Goal: Complete application form

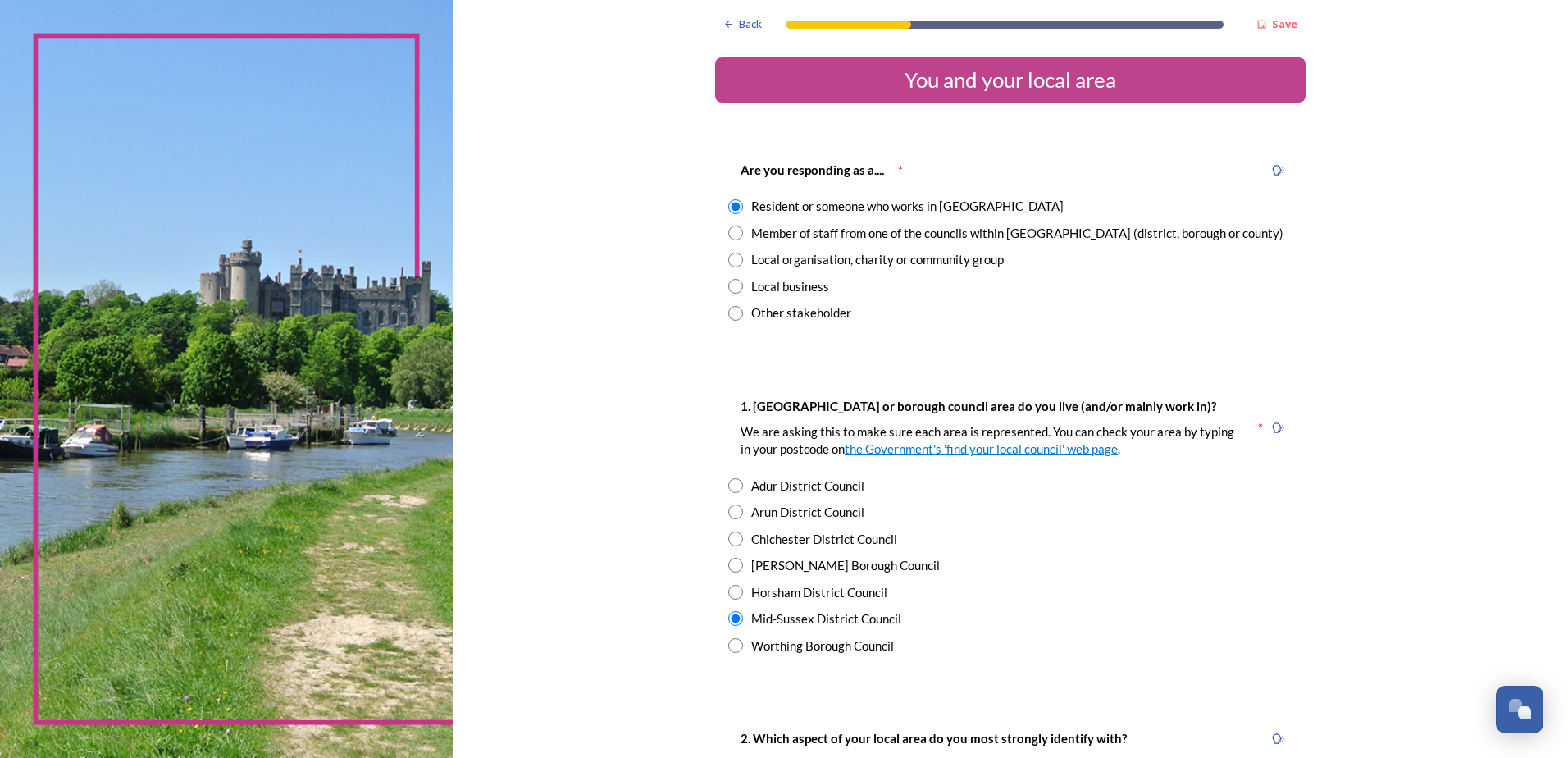
scroll to position [328, 0]
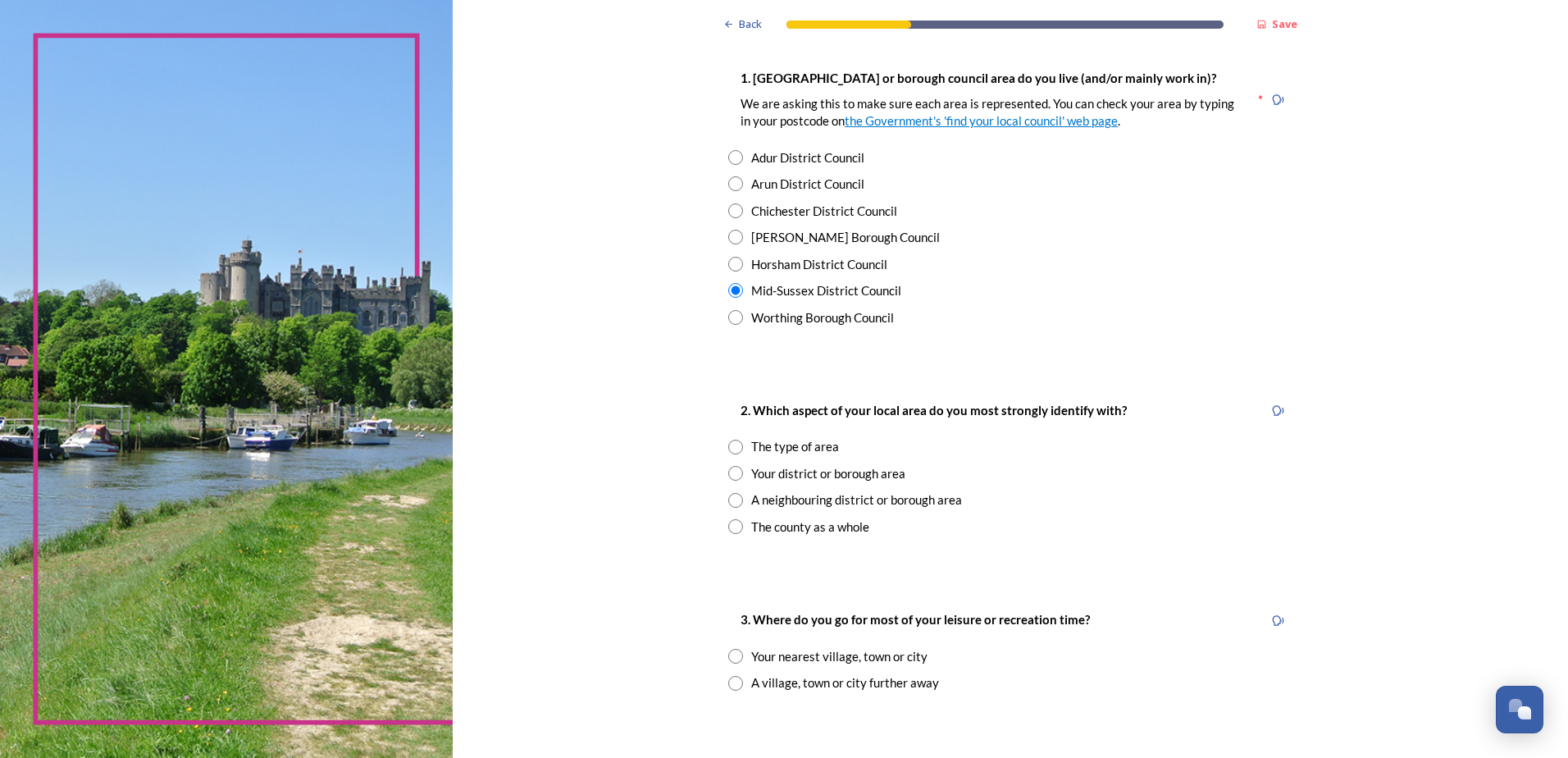
click at [732, 450] on input "radio" at bounding box center [736, 447] width 15 height 15
radio input "true"
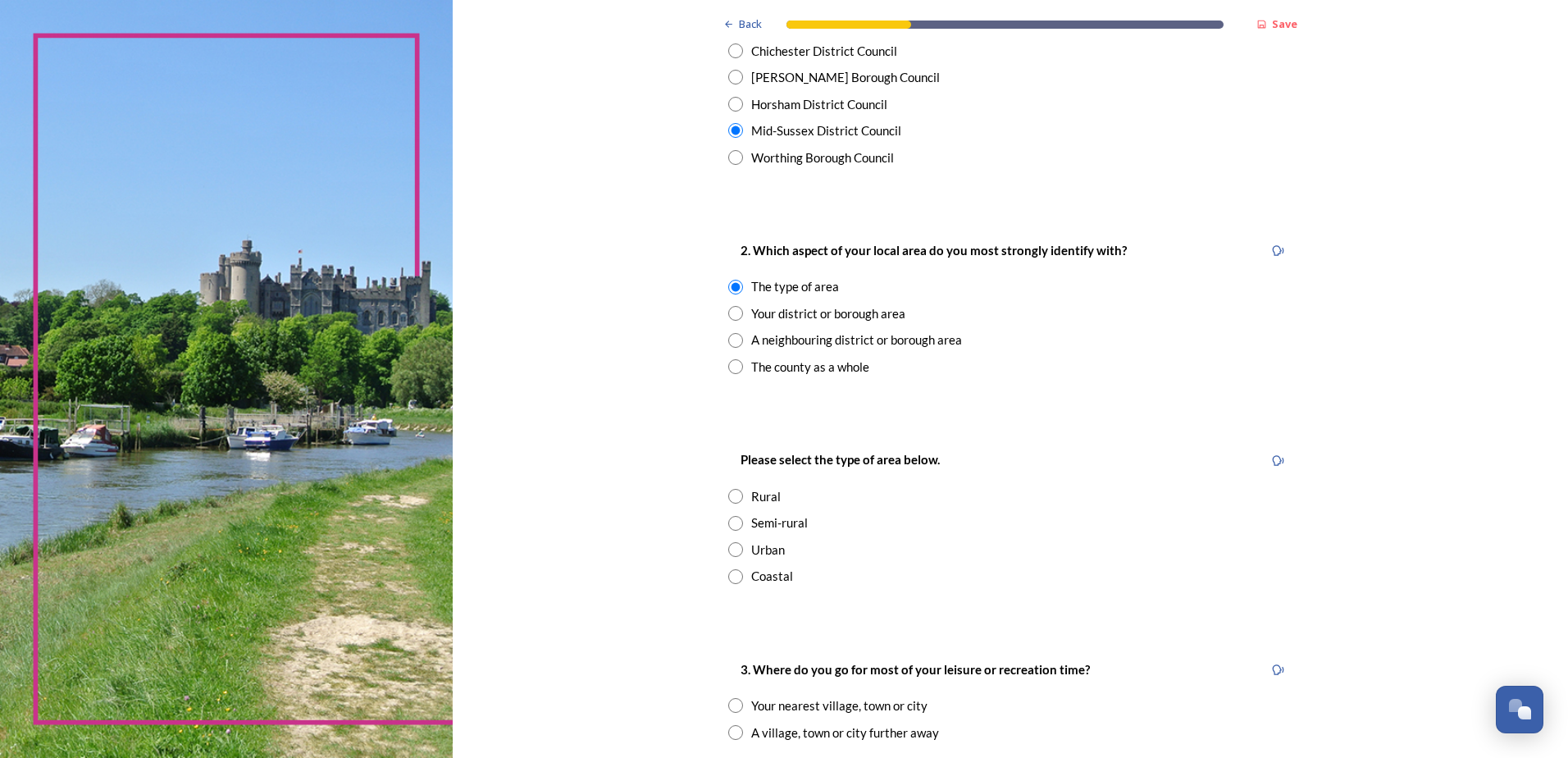
scroll to position [492, 0]
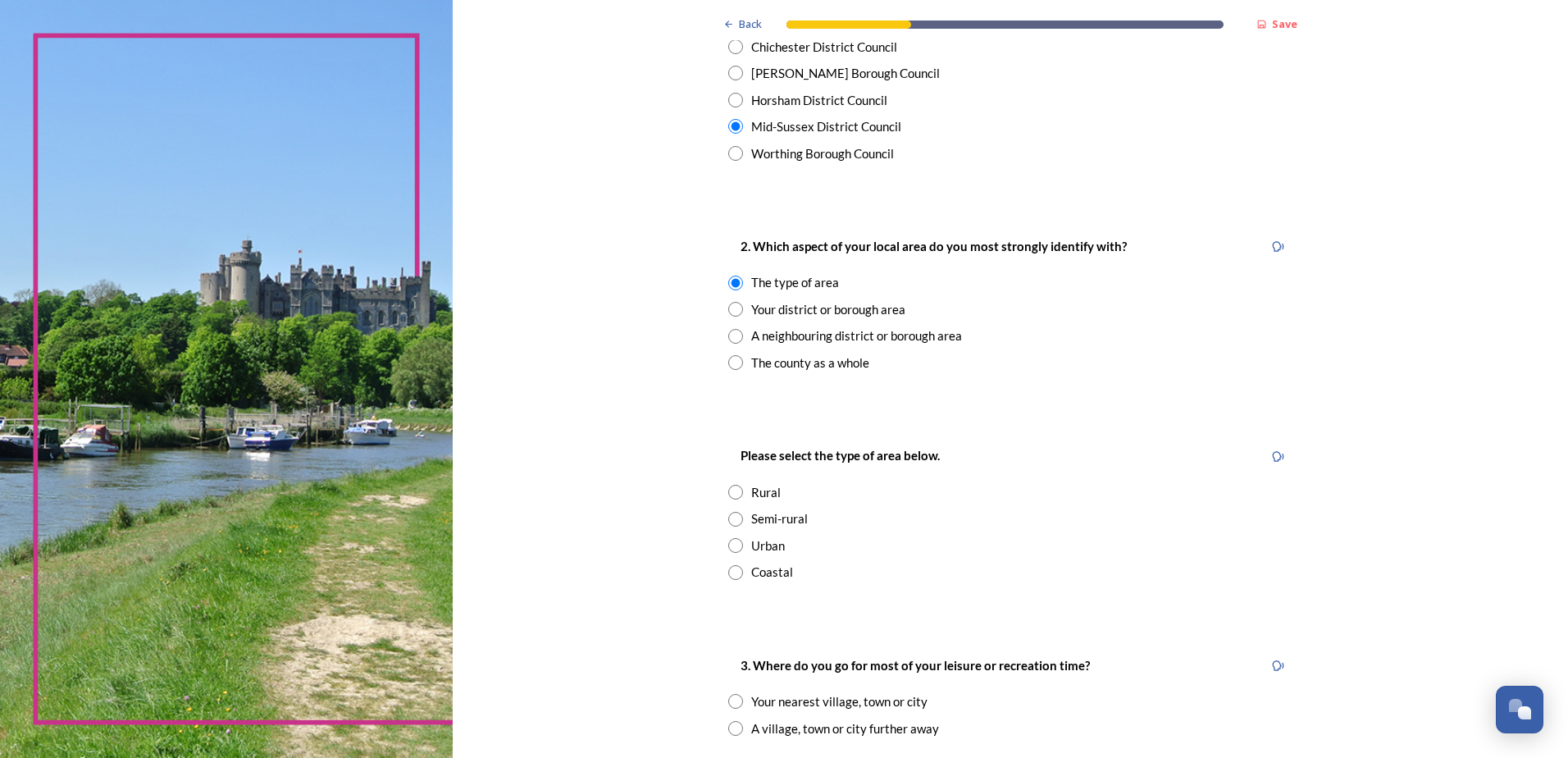
click at [733, 525] on input "radio" at bounding box center [736, 520] width 15 height 15
radio input "true"
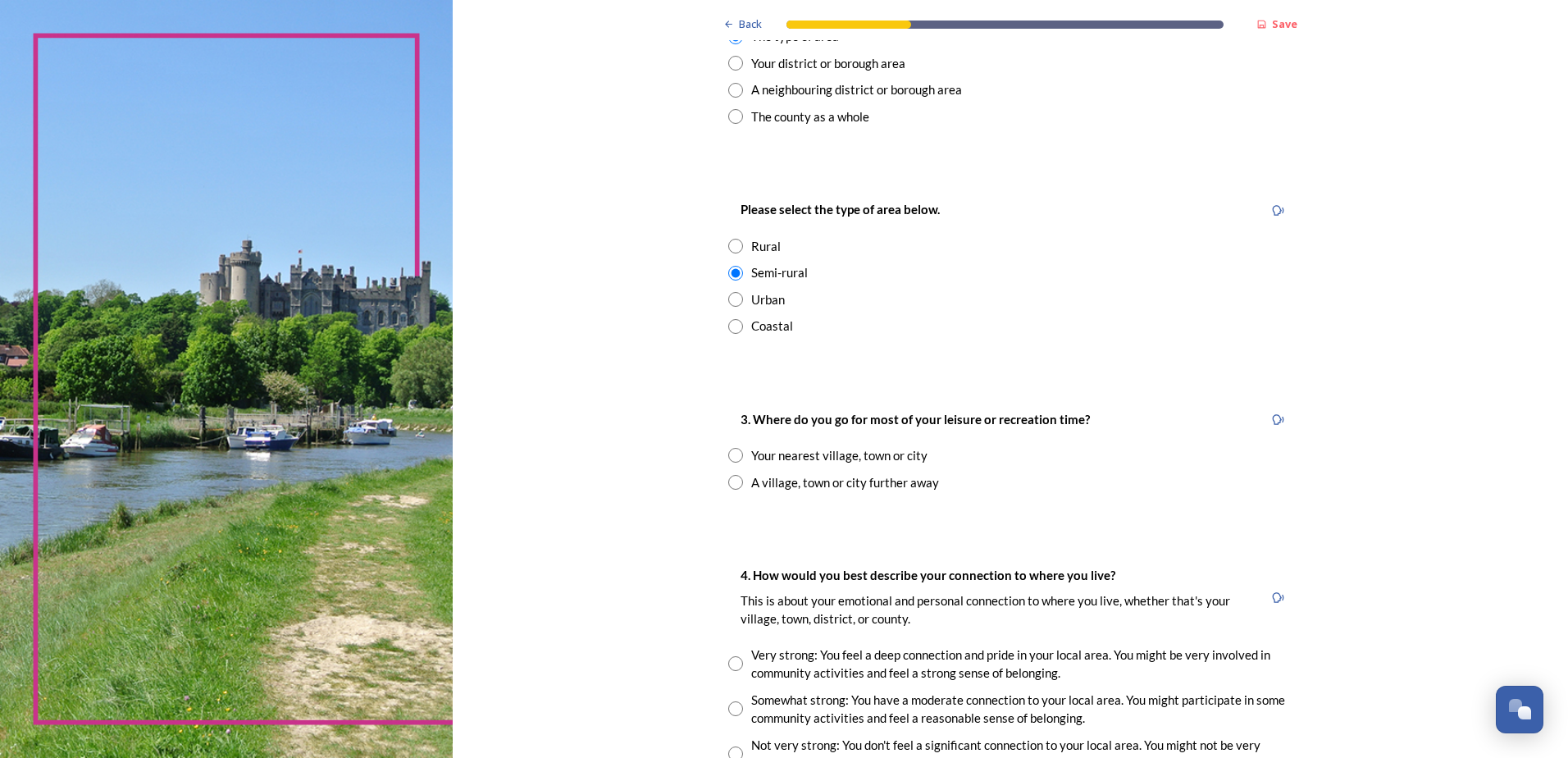
click at [731, 480] on input "radio" at bounding box center [736, 483] width 15 height 15
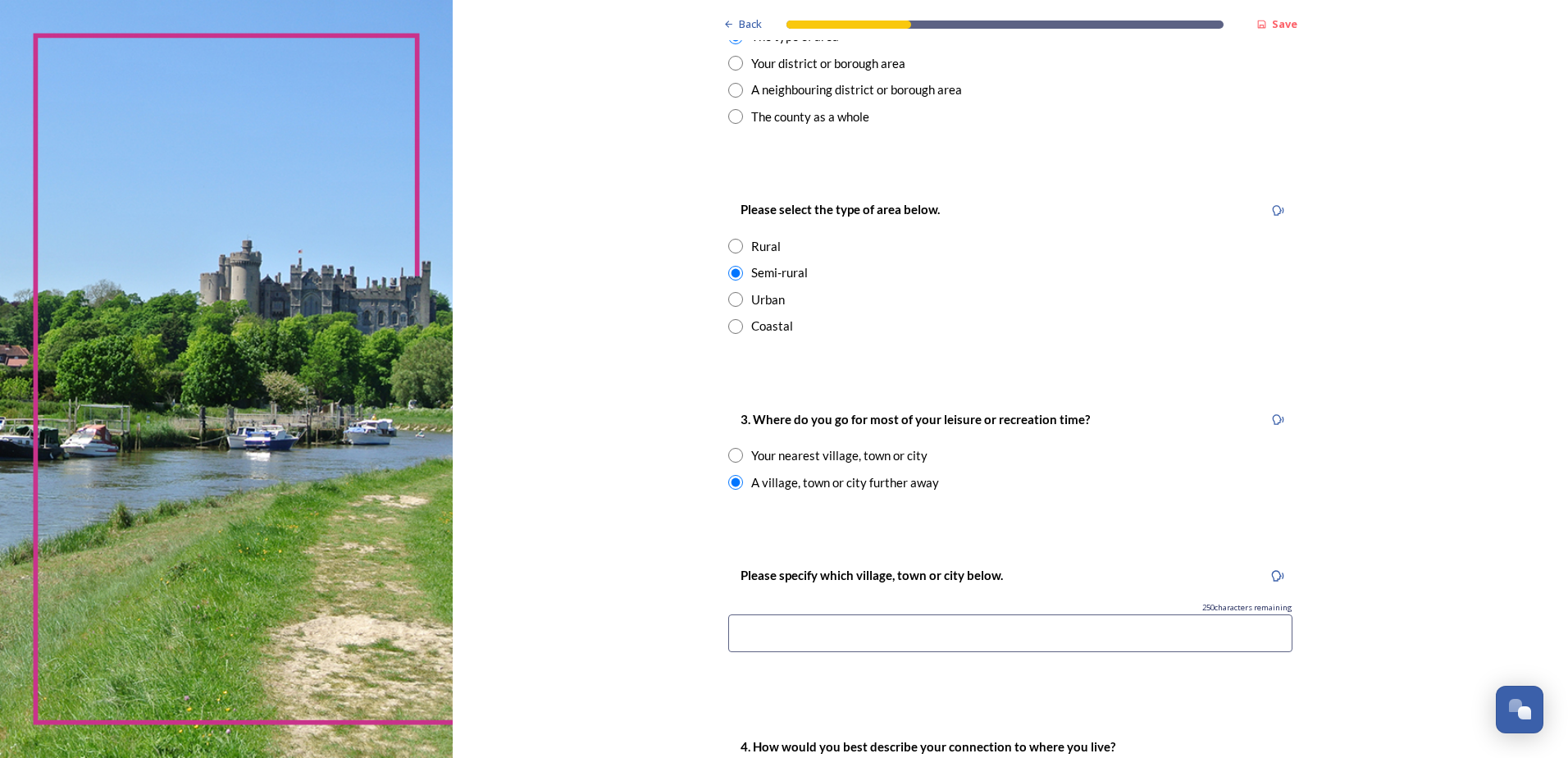
click at [731, 480] on input "radio" at bounding box center [736, 483] width 15 height 15
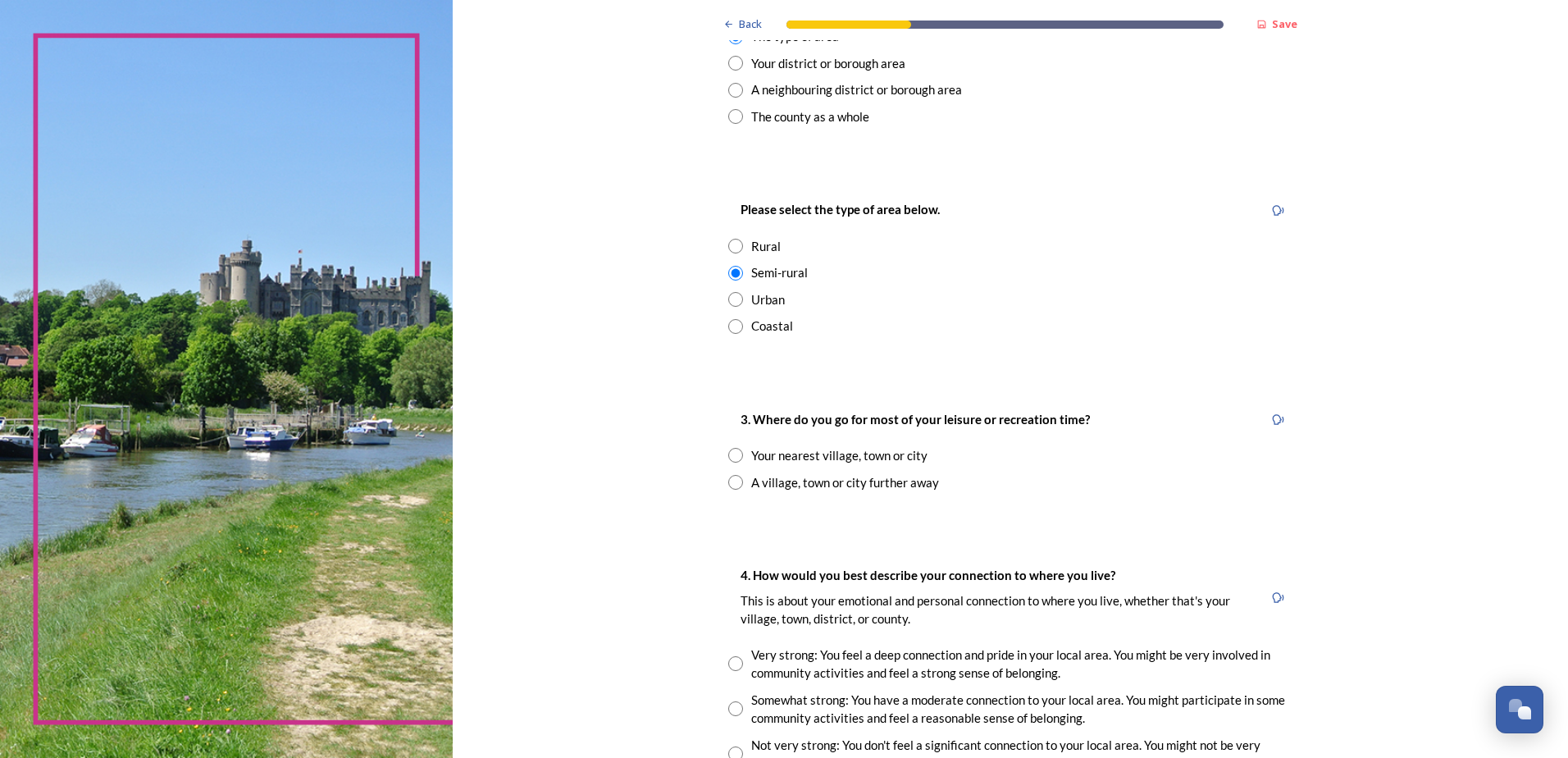
click at [731, 480] on input "radio" at bounding box center [736, 483] width 15 height 15
radio input "true"
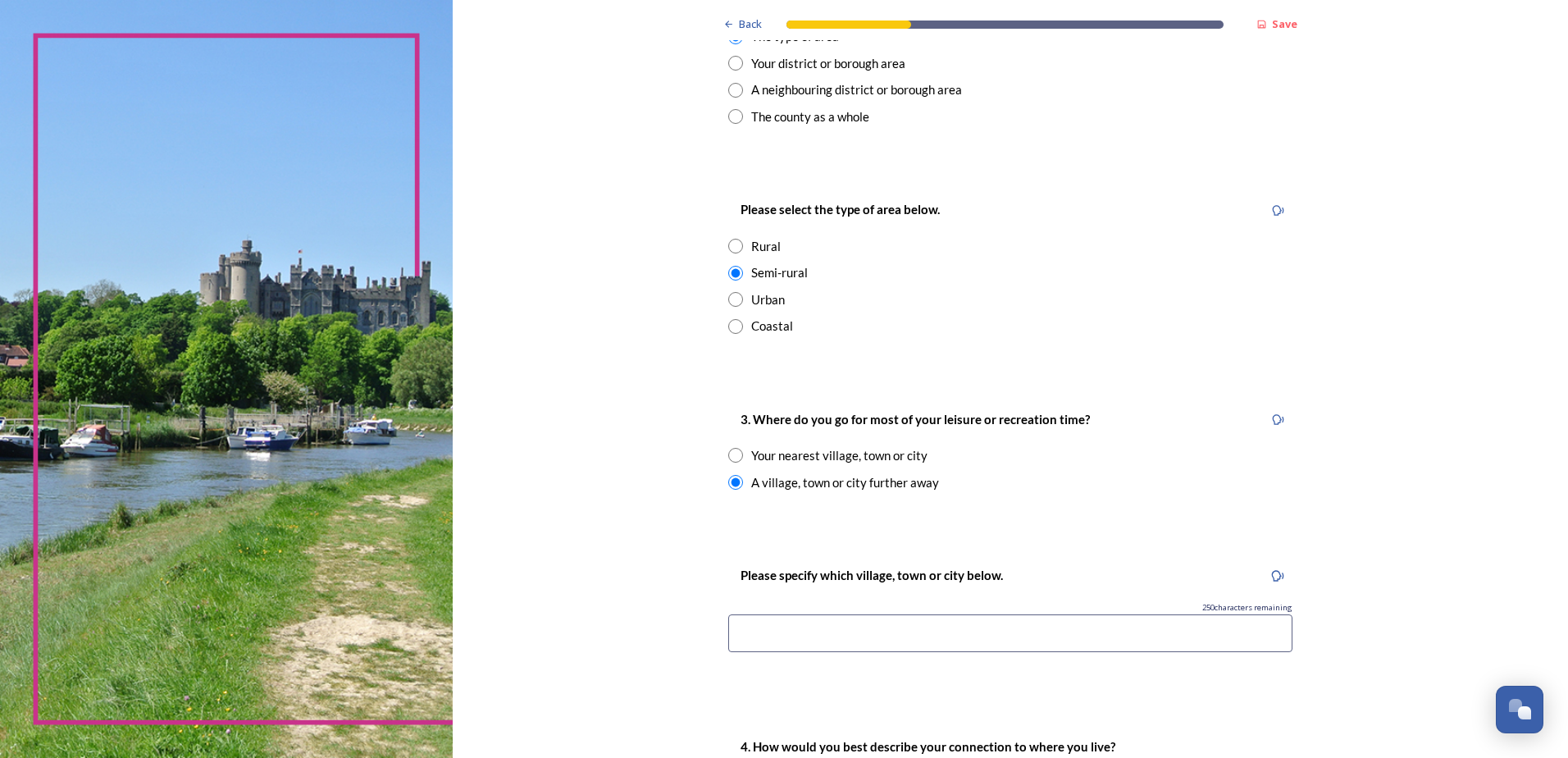
click at [733, 452] on input "radio" at bounding box center [736, 456] width 15 height 15
radio input "true"
click at [790, 631] on input at bounding box center [1010, 633] width 564 height 38
type input "Lindfield"
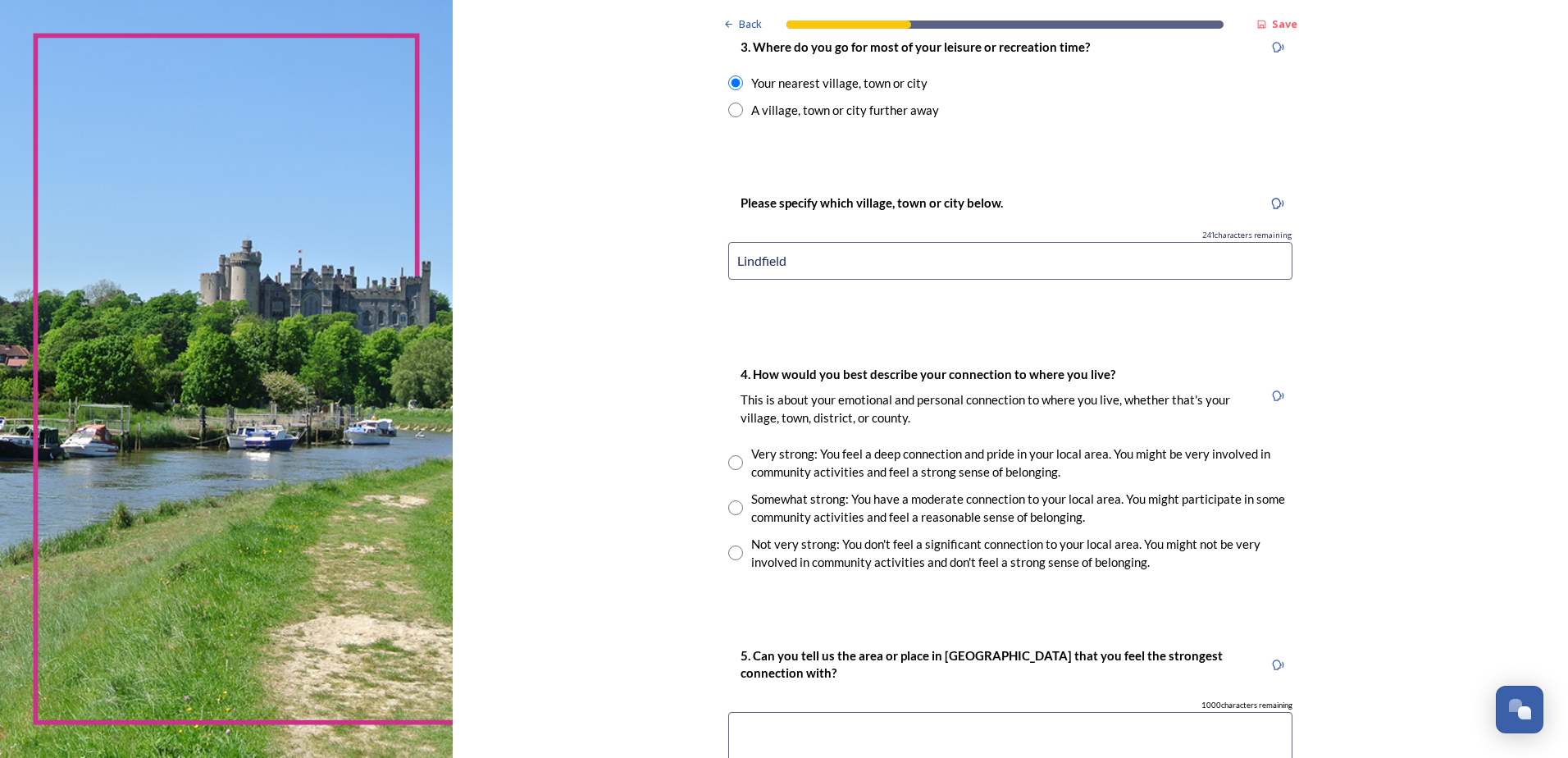
scroll to position [1149, 0]
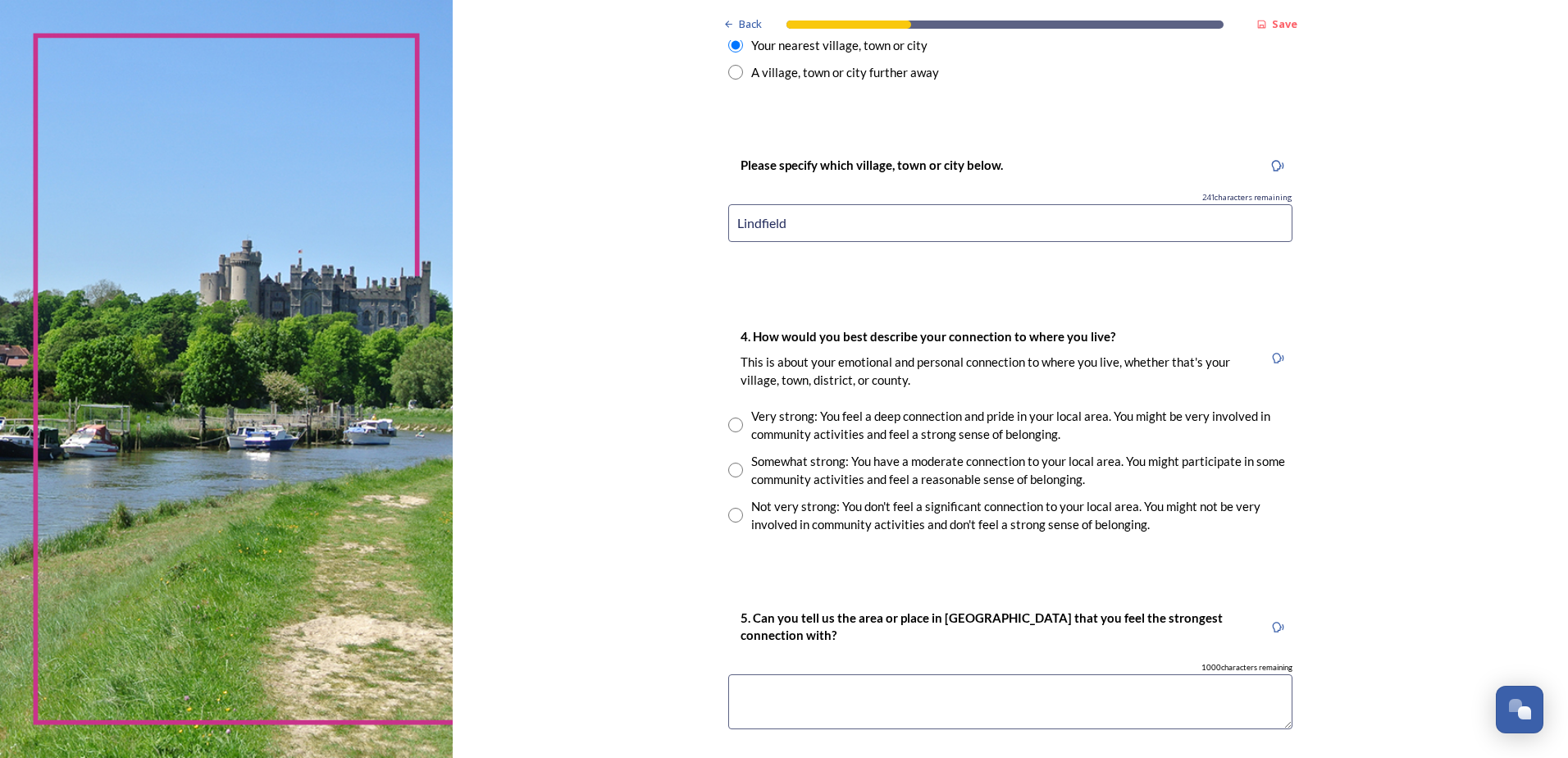
click at [728, 422] on input "radio" at bounding box center [736, 425] width 15 height 15
radio input "true"
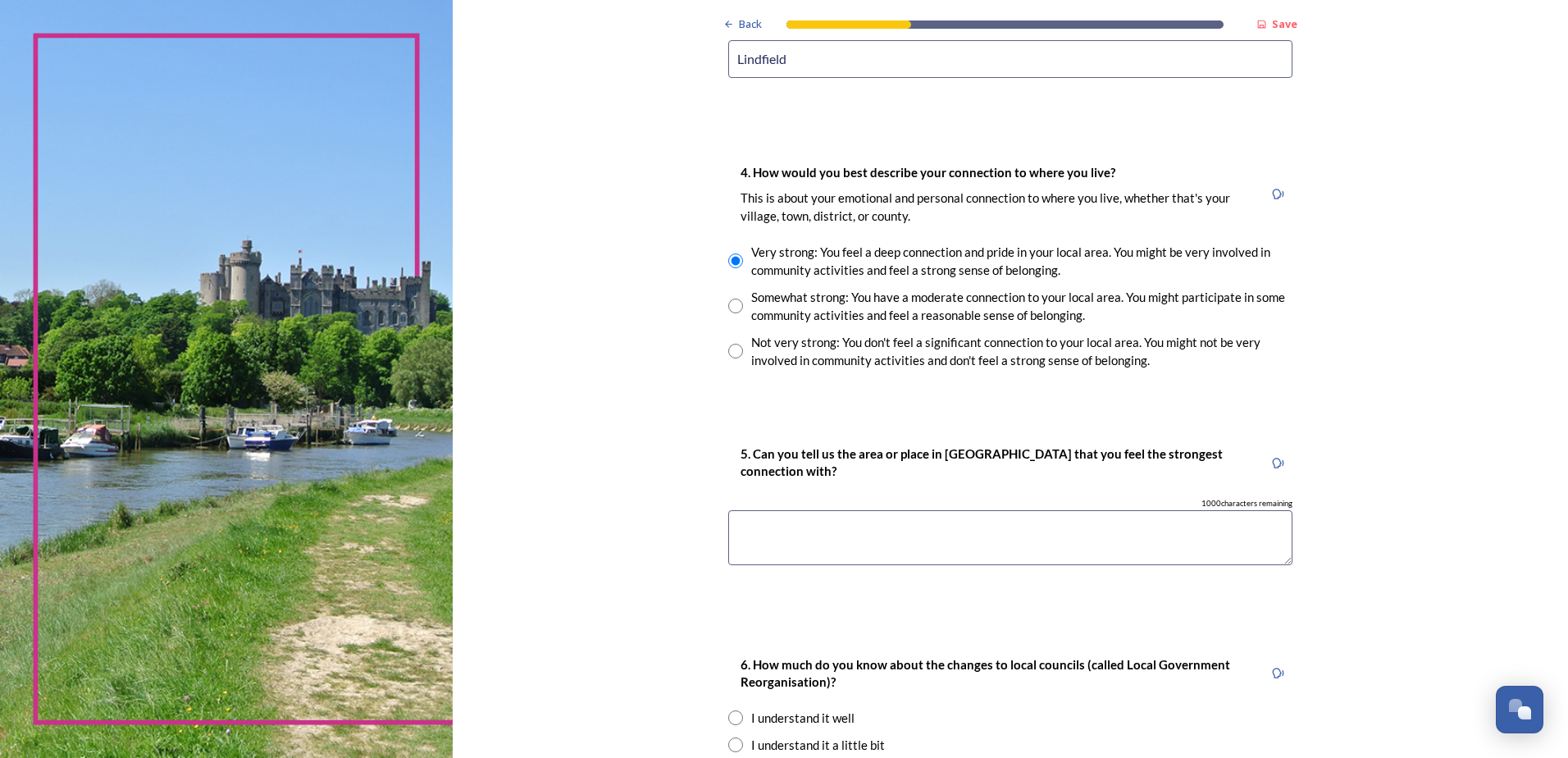
click at [784, 537] on textarea at bounding box center [1010, 538] width 564 height 55
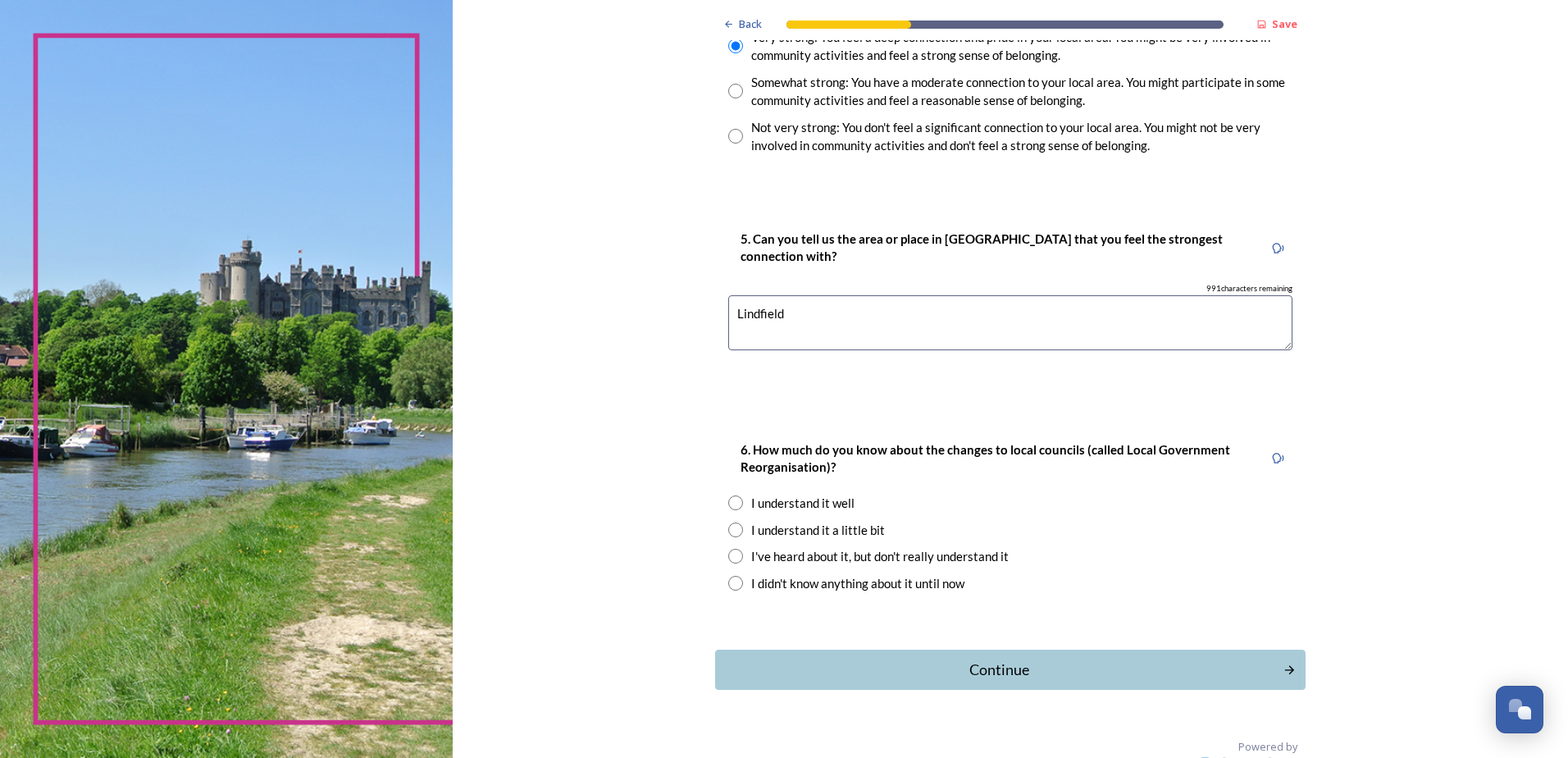
scroll to position [1555, 0]
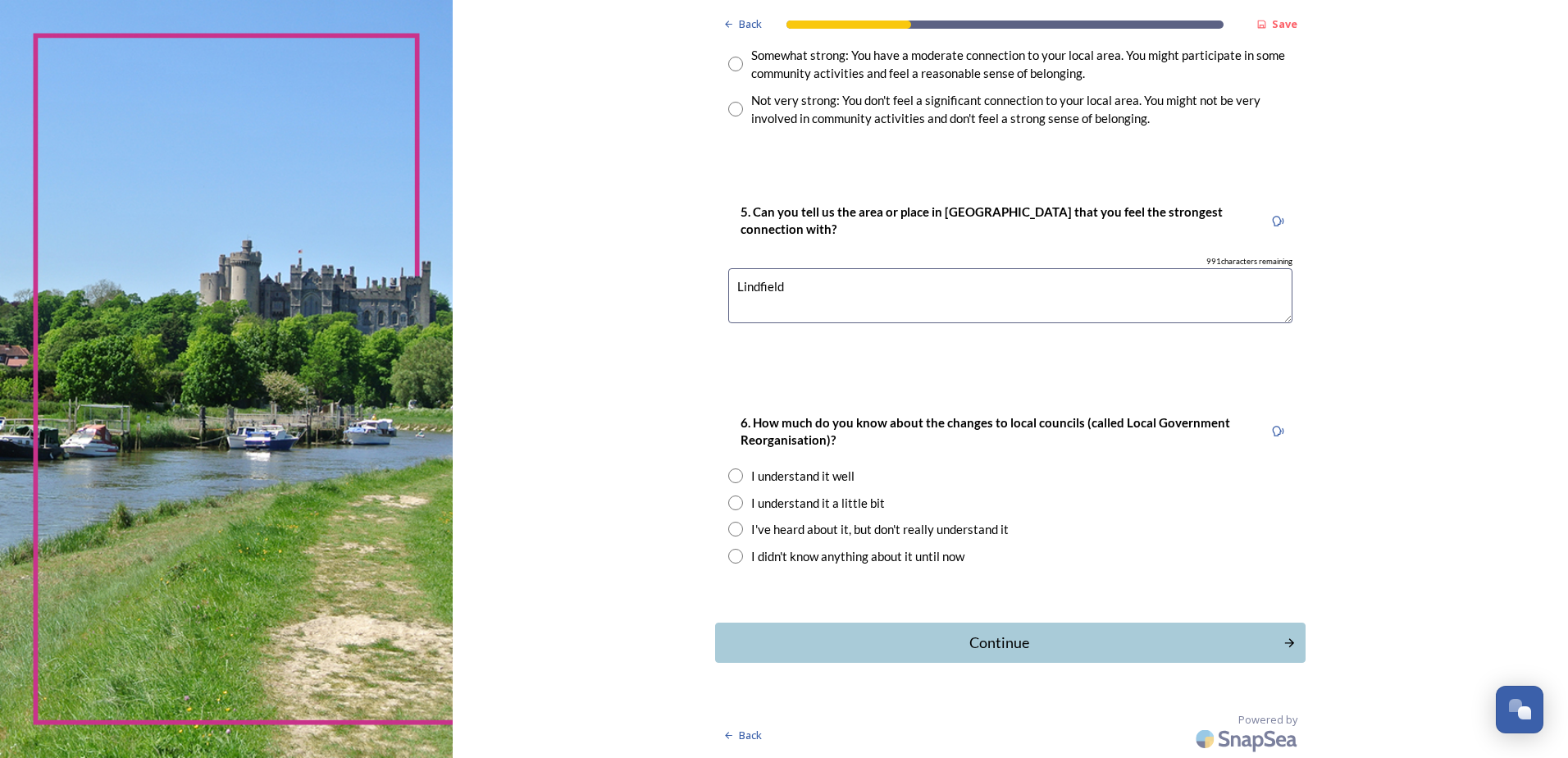
type textarea "Lindfield"
click at [732, 478] on input "radio" at bounding box center [736, 476] width 15 height 15
radio input "true"
click at [994, 645] on div "Continue" at bounding box center [999, 643] width 555 height 22
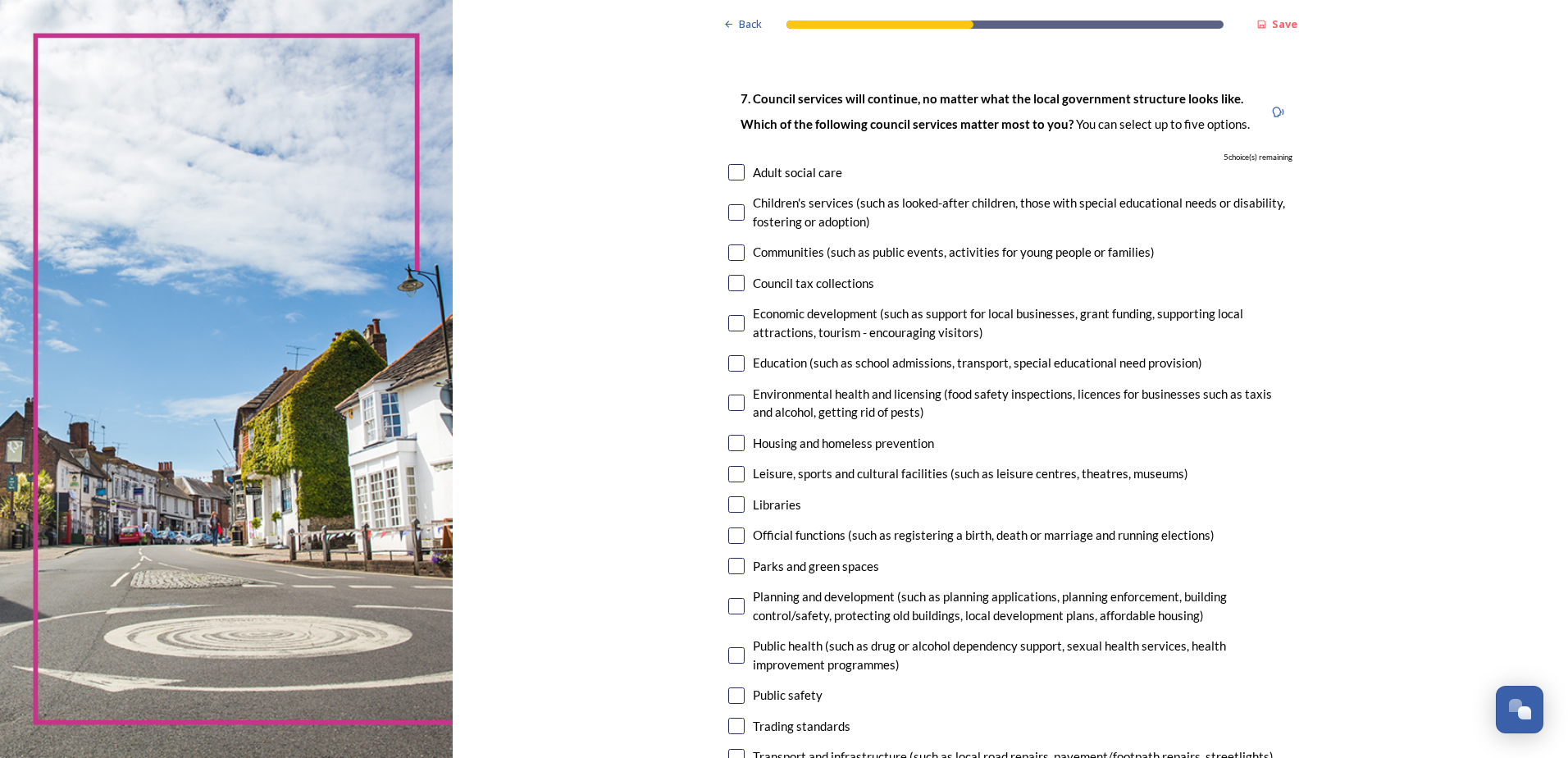
scroll to position [164, 0]
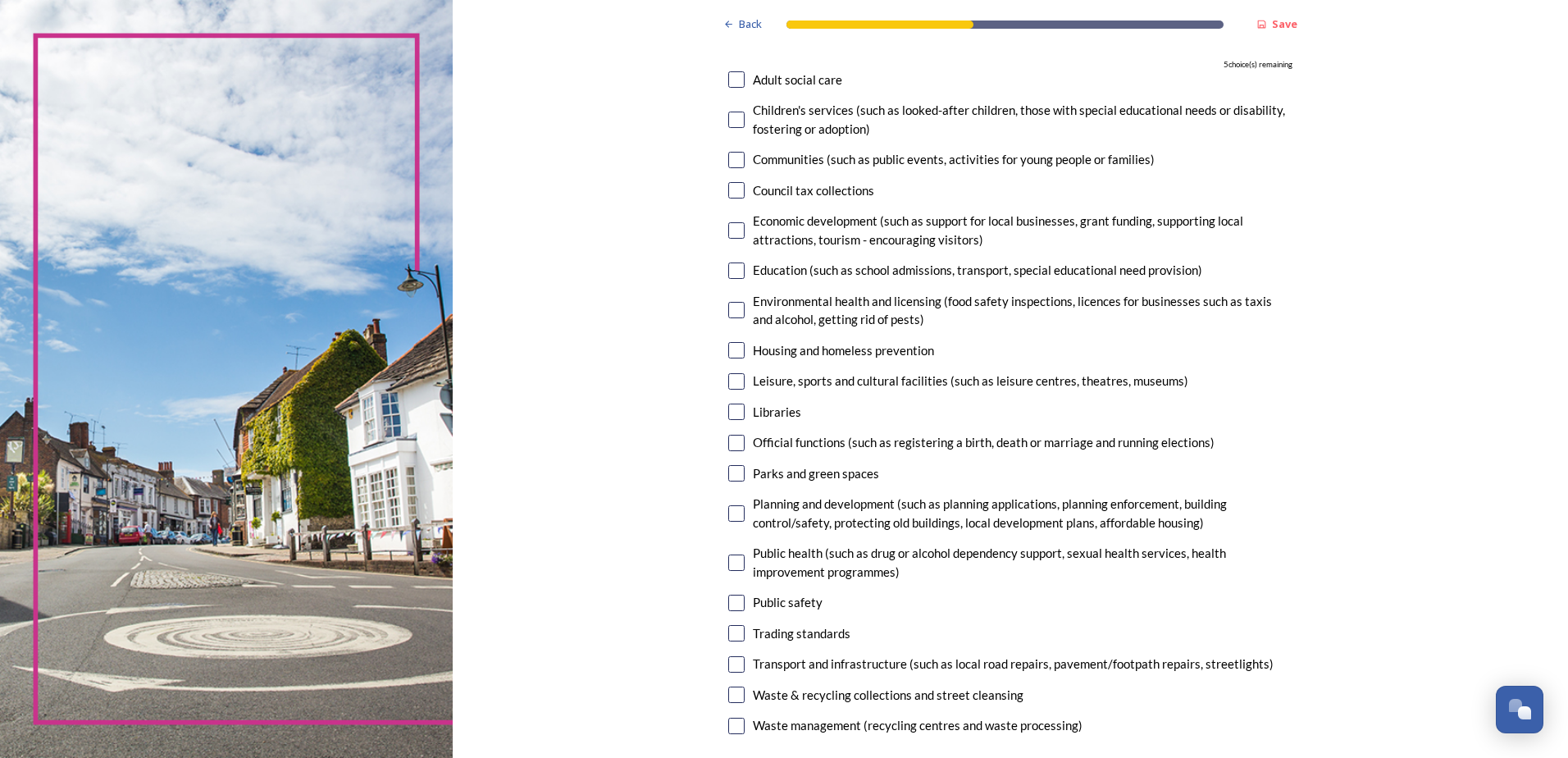
click at [728, 78] on input "checkbox" at bounding box center [736, 79] width 16 height 16
checkbox input "true"
click at [731, 349] on input "checkbox" at bounding box center [736, 350] width 16 height 16
checkbox input "true"
click at [733, 600] on input "checkbox" at bounding box center [736, 602] width 16 height 16
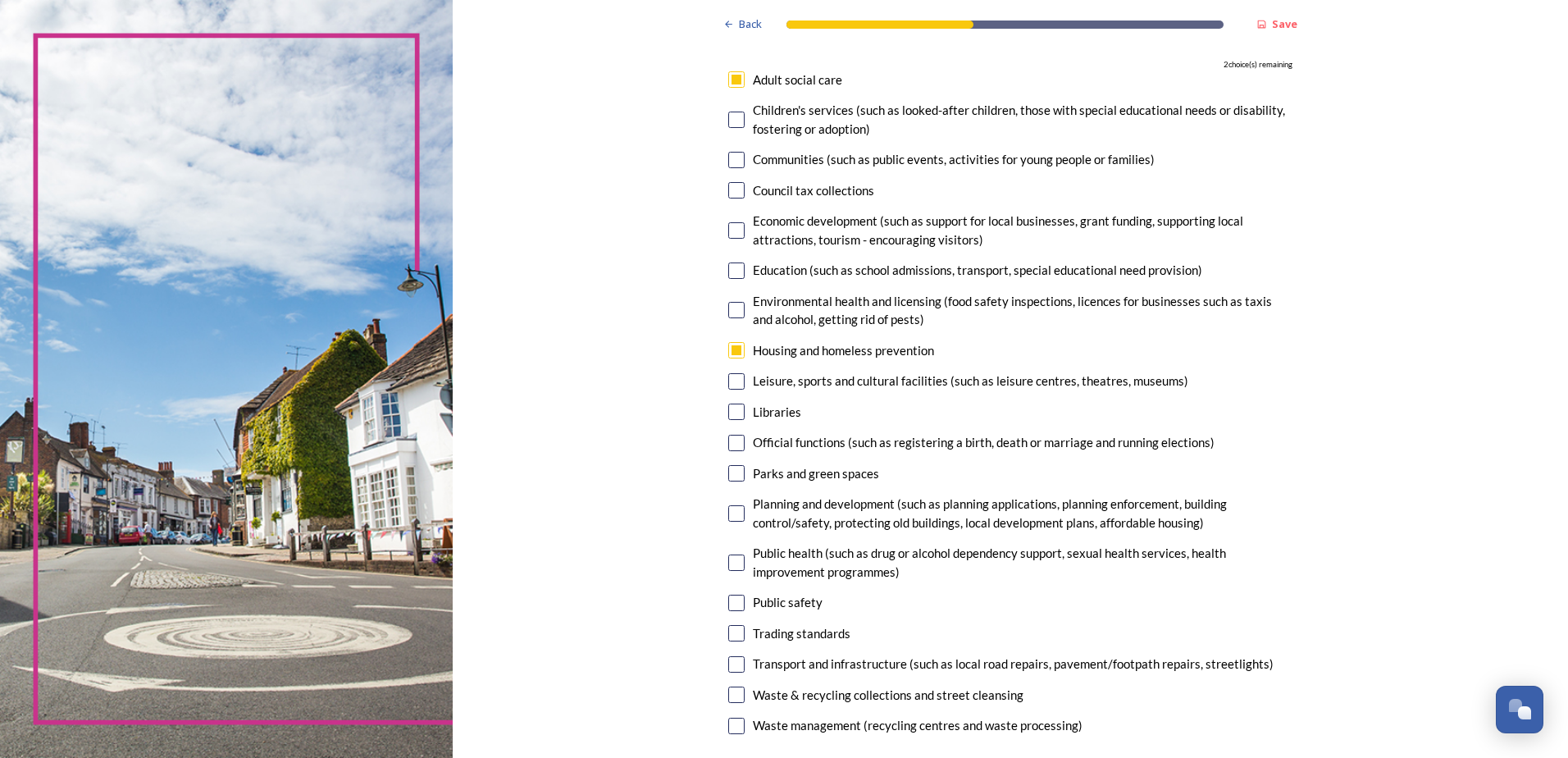
checkbox input "true"
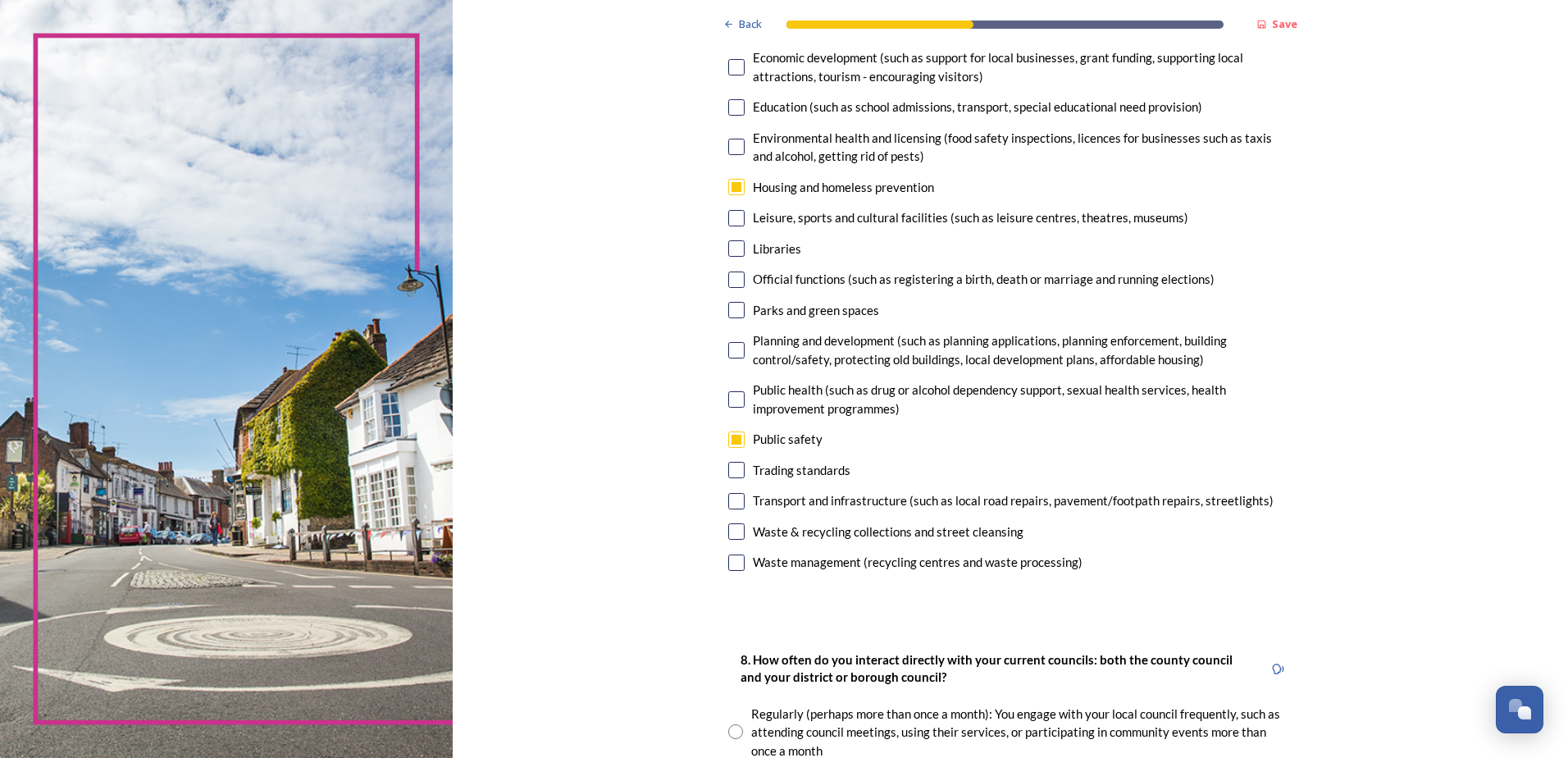
scroll to position [328, 0]
click at [736, 502] on input "checkbox" at bounding box center [736, 500] width 16 height 16
checkbox input "true"
click at [731, 530] on input "checkbox" at bounding box center [736, 530] width 16 height 16
checkbox input "true"
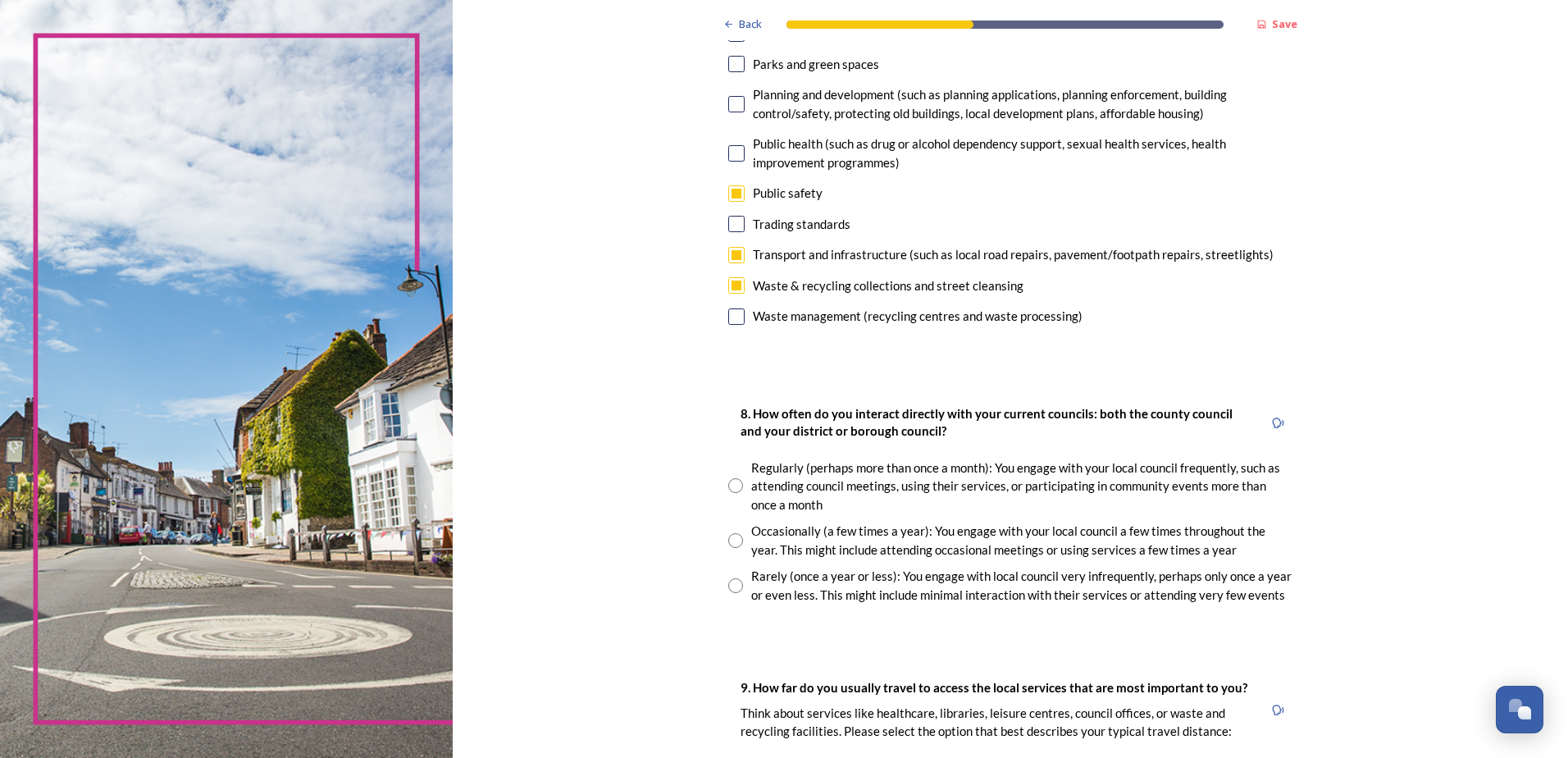
scroll to position [575, 0]
click at [728, 541] on input "radio" at bounding box center [736, 541] width 15 height 15
radio input "true"
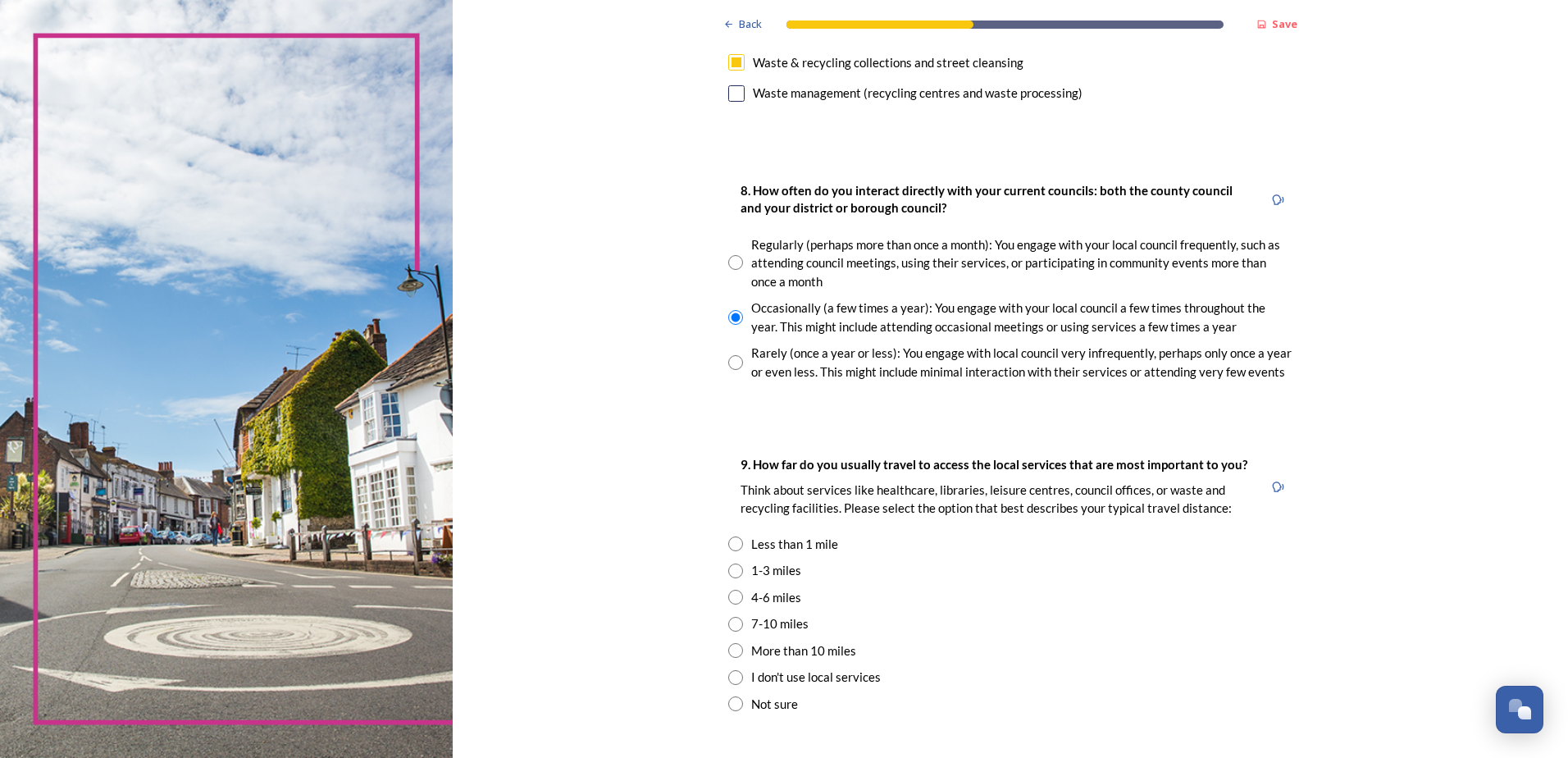
scroll to position [820, 0]
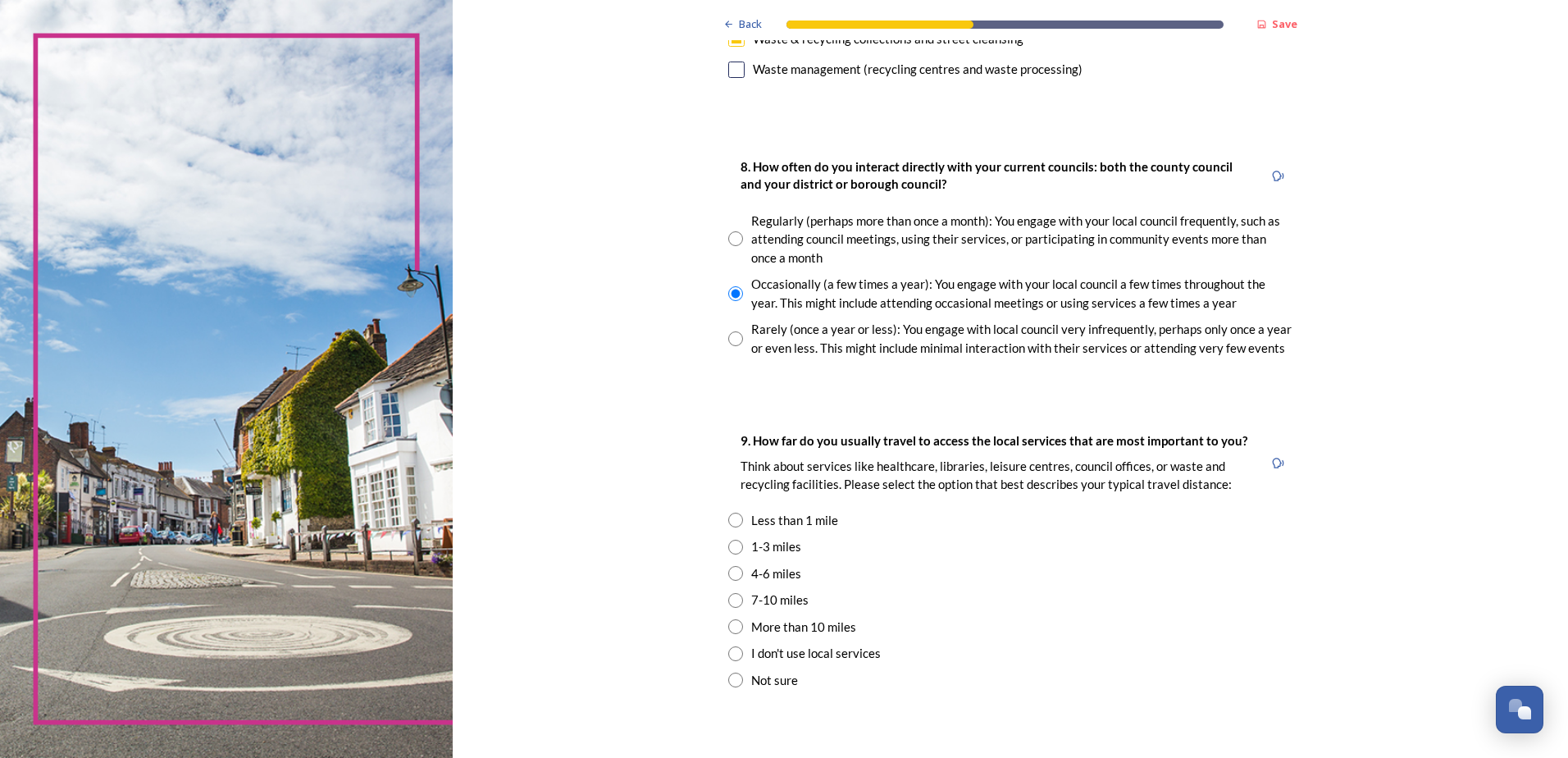
click at [728, 525] on input "radio" at bounding box center [736, 521] width 15 height 15
radio input "true"
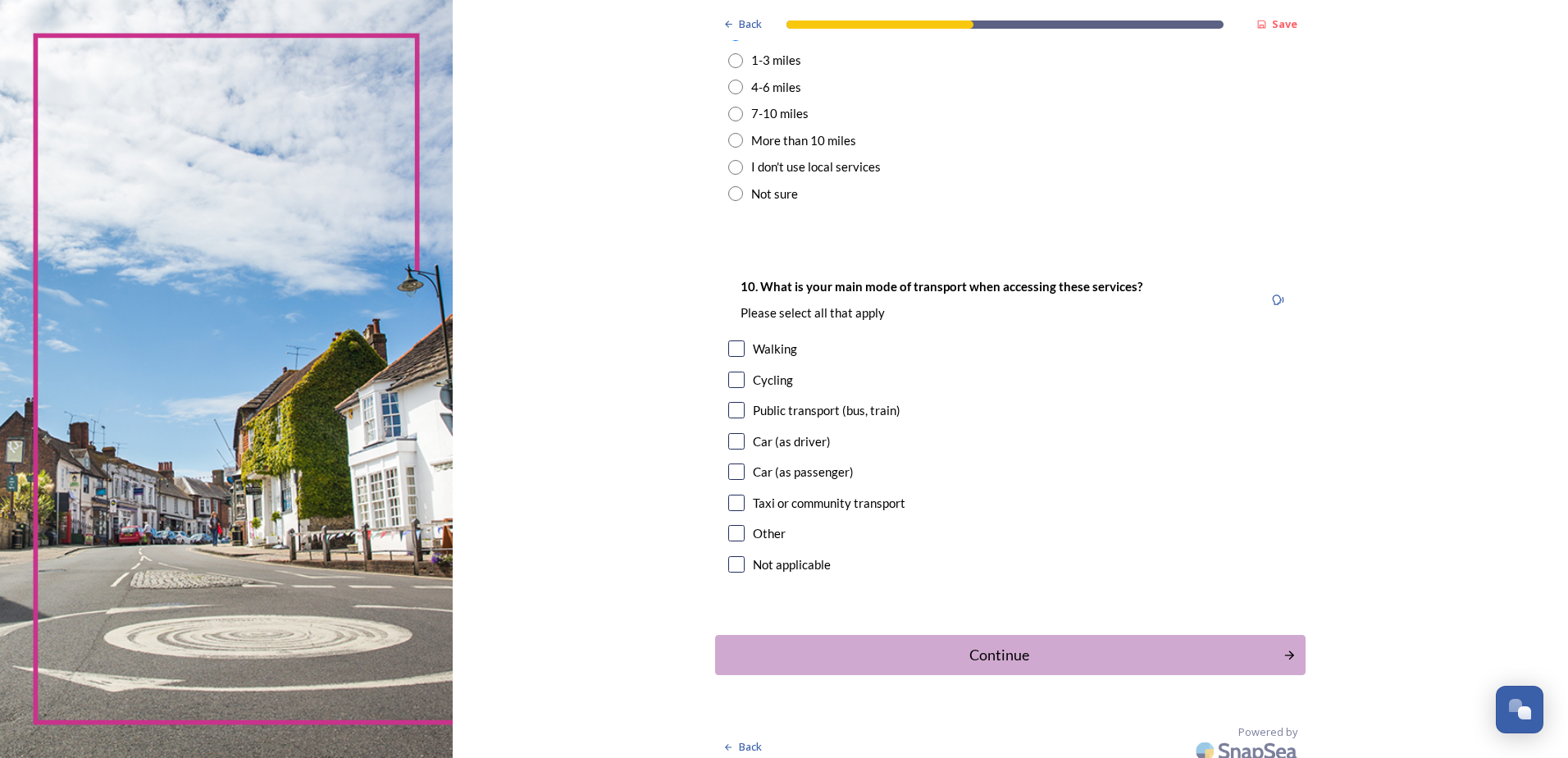
scroll to position [1313, 0]
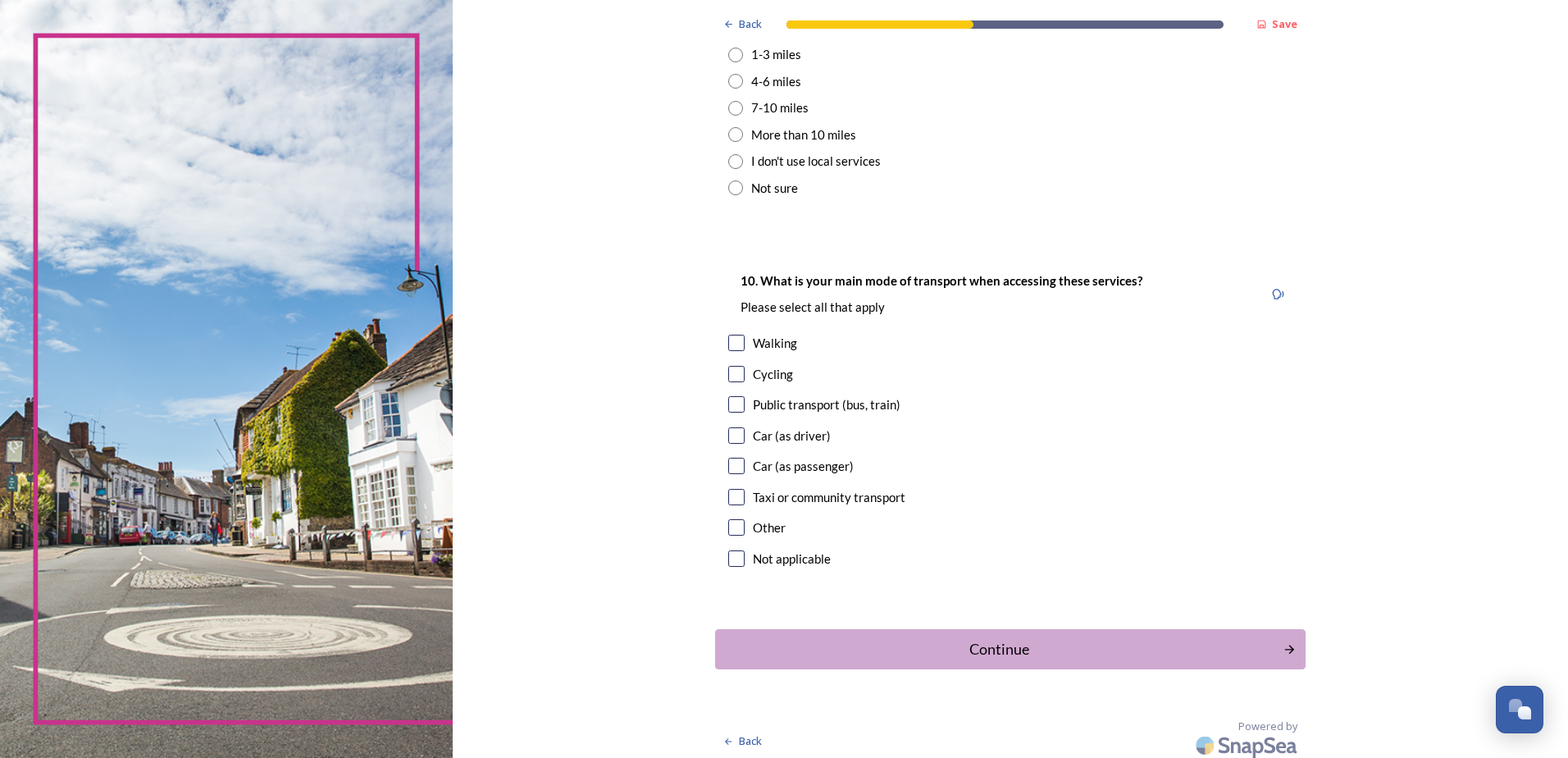
click at [735, 342] on input "checkbox" at bounding box center [736, 342] width 16 height 16
checkbox input "true"
click at [731, 437] on input "checkbox" at bounding box center [736, 435] width 16 height 16
checkbox input "true"
click at [731, 473] on input "checkbox" at bounding box center [736, 465] width 16 height 16
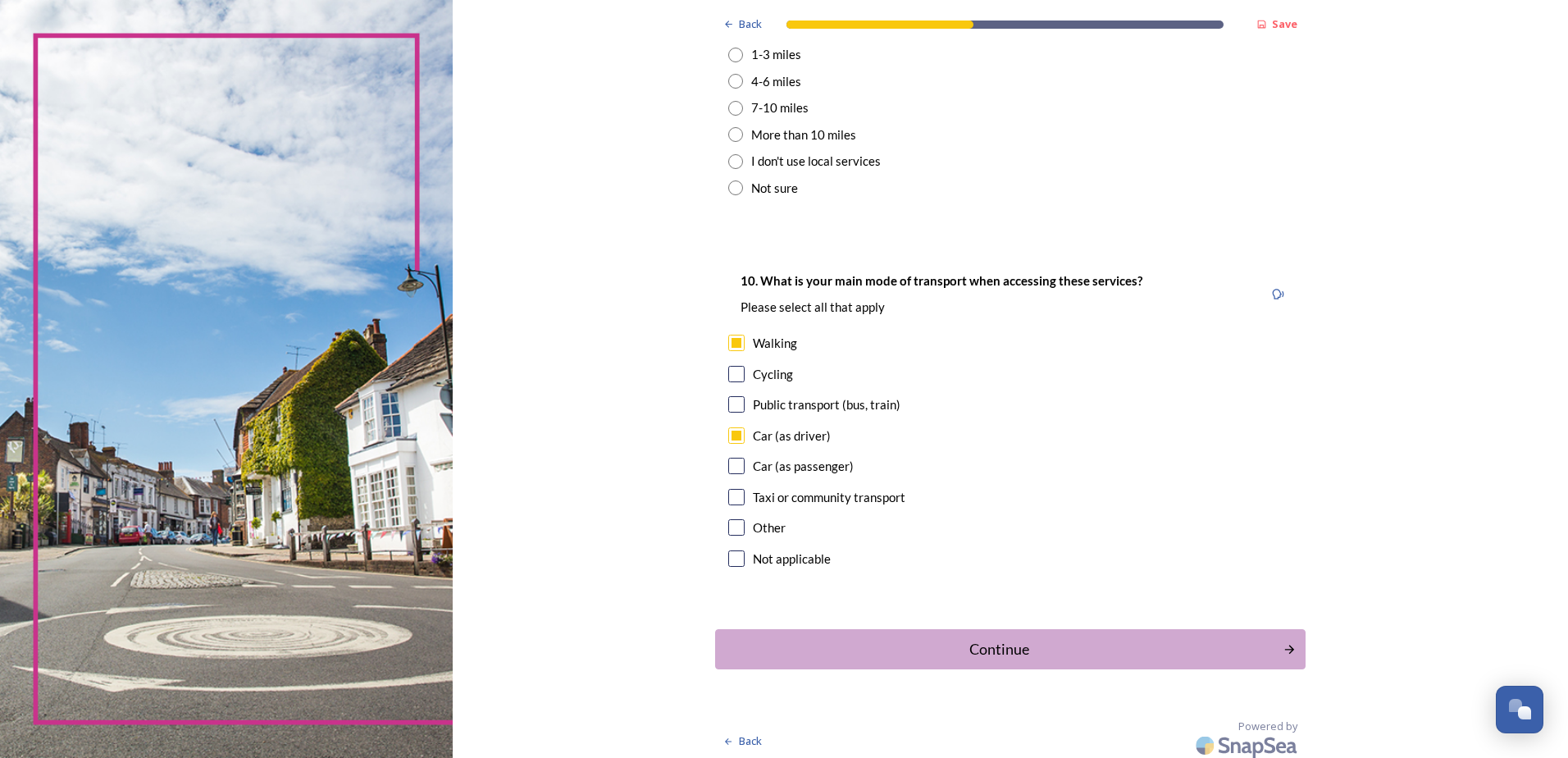
checkbox input "true"
click at [730, 500] on input "checkbox" at bounding box center [736, 496] width 16 height 16
checkbox input "true"
click at [994, 650] on div "Continue" at bounding box center [999, 649] width 555 height 22
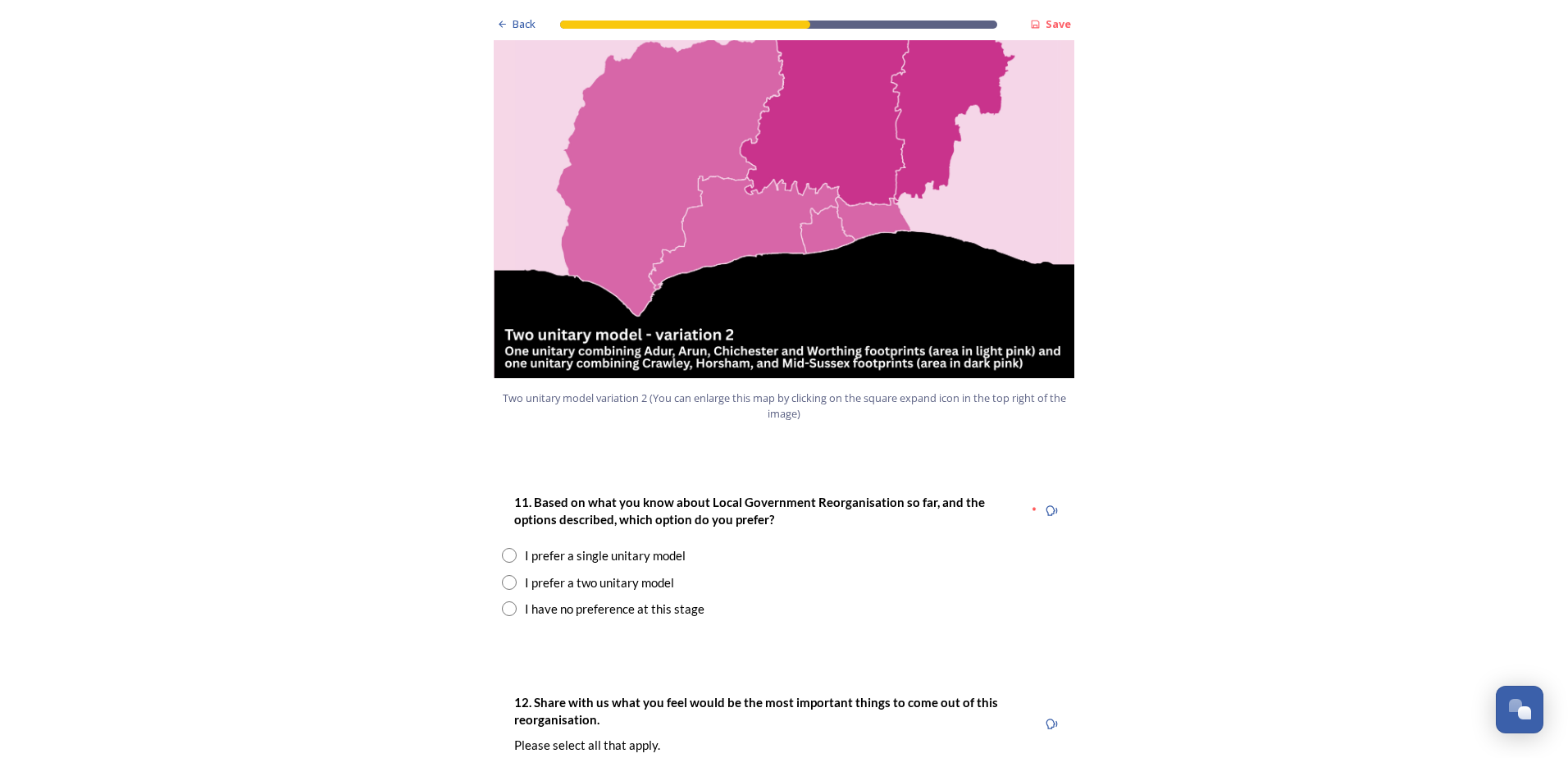
scroll to position [1805, 0]
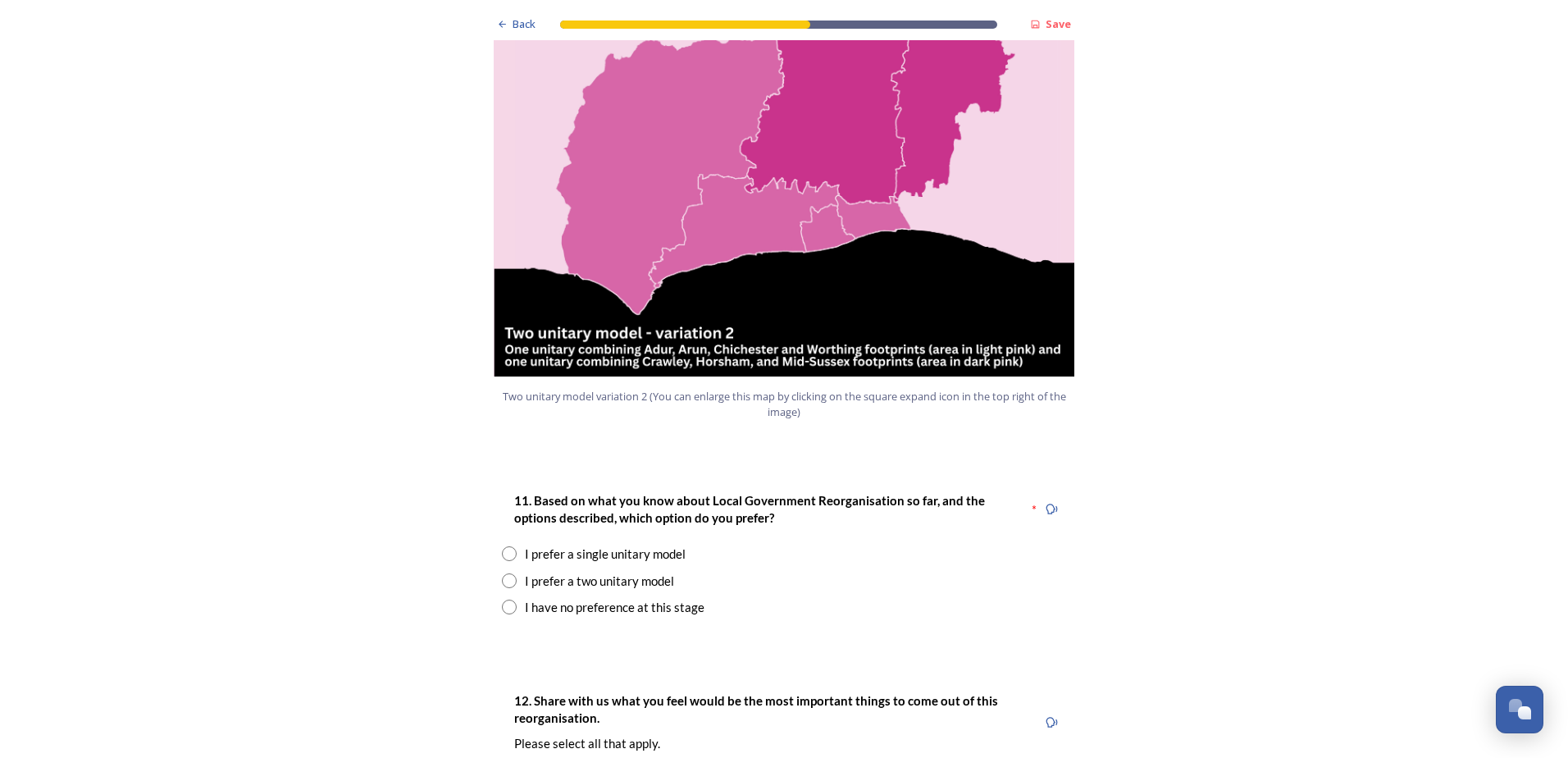
click at [502, 574] on input "radio" at bounding box center [509, 581] width 15 height 15
radio input "true"
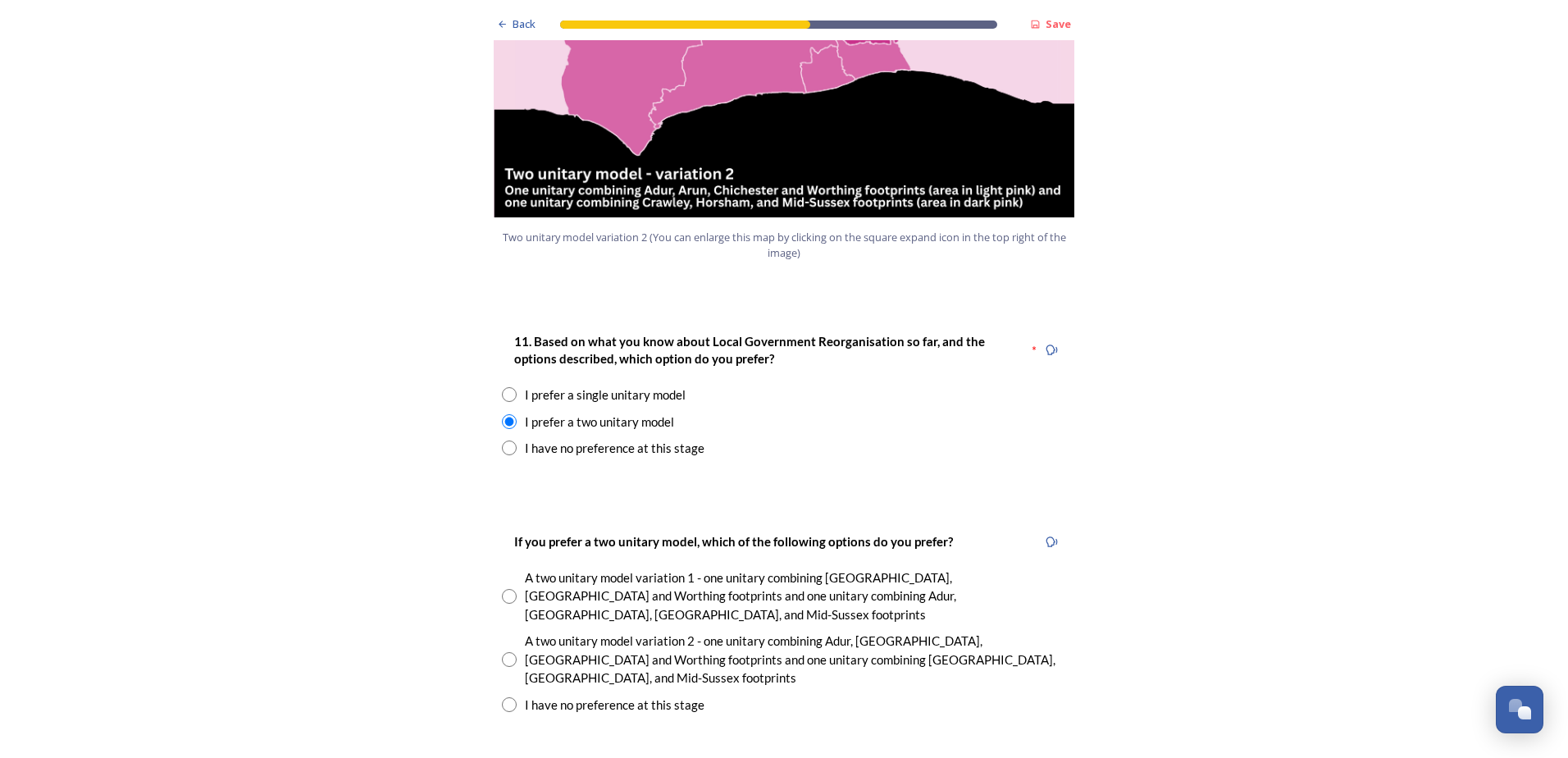
scroll to position [1970, 0]
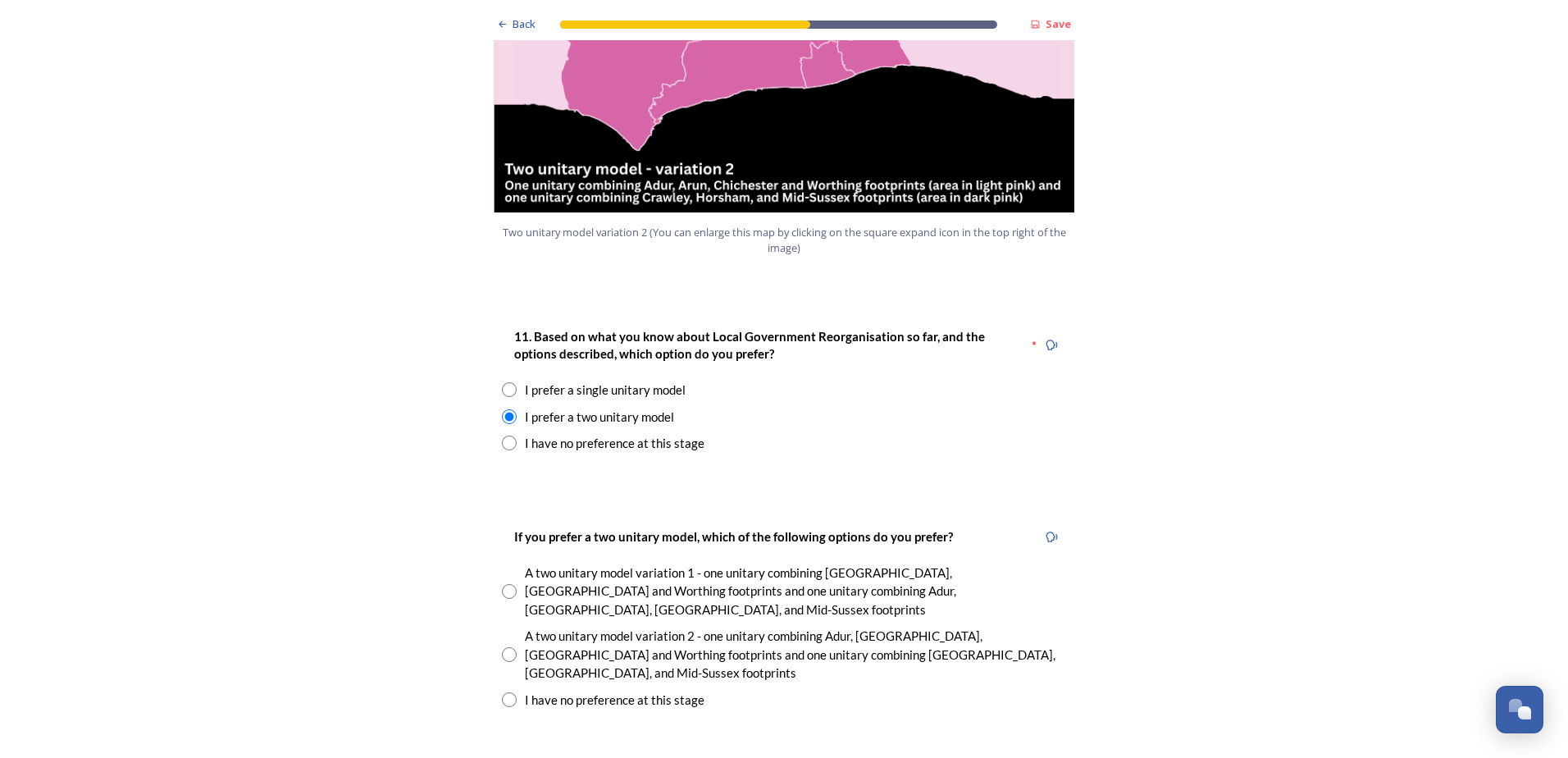
click at [502, 647] on input "radio" at bounding box center [509, 655] width 15 height 15
radio input "true"
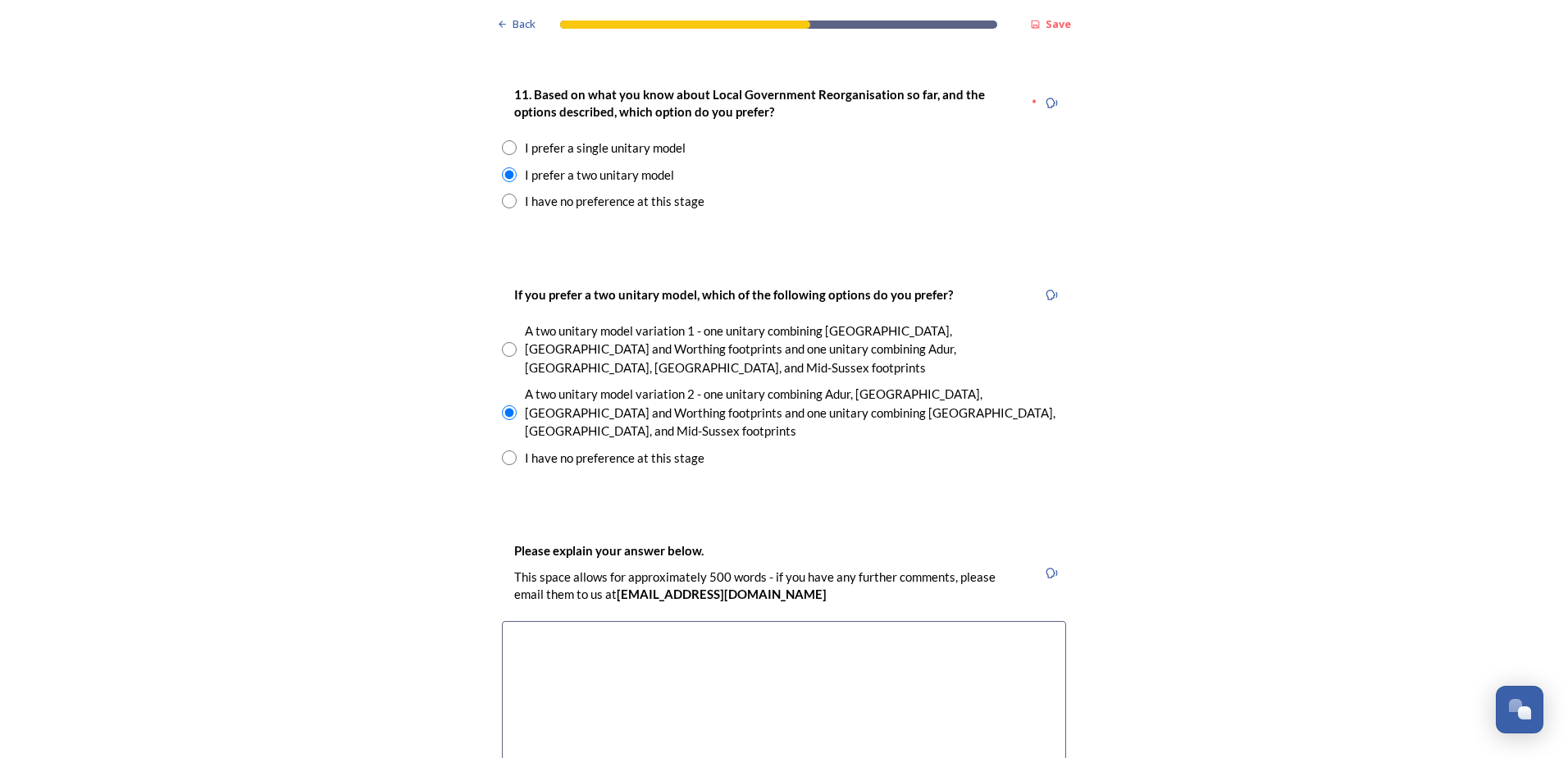
scroll to position [2215, 0]
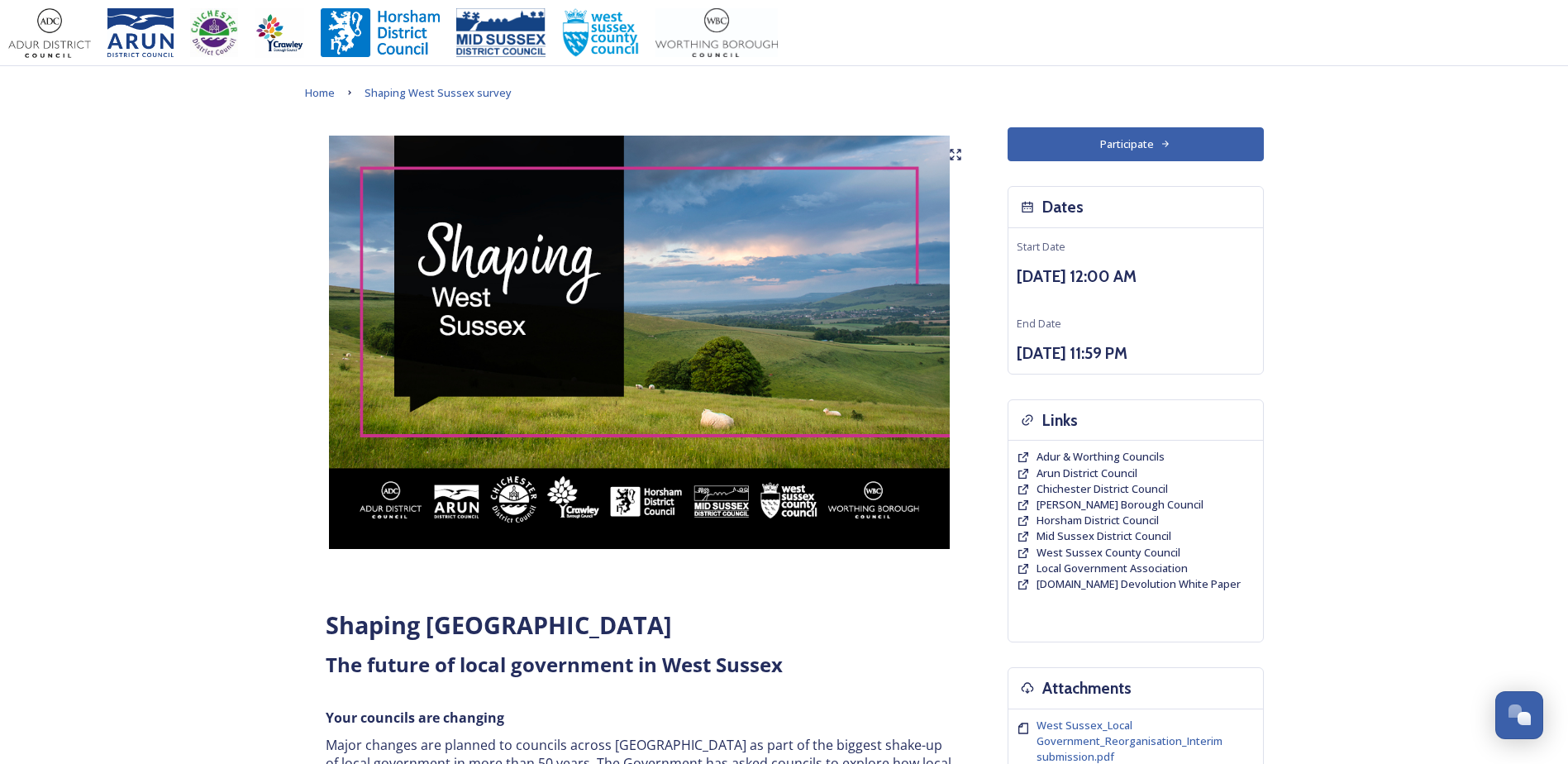
scroll to position [993, 0]
